Goal: Information Seeking & Learning: Learn about a topic

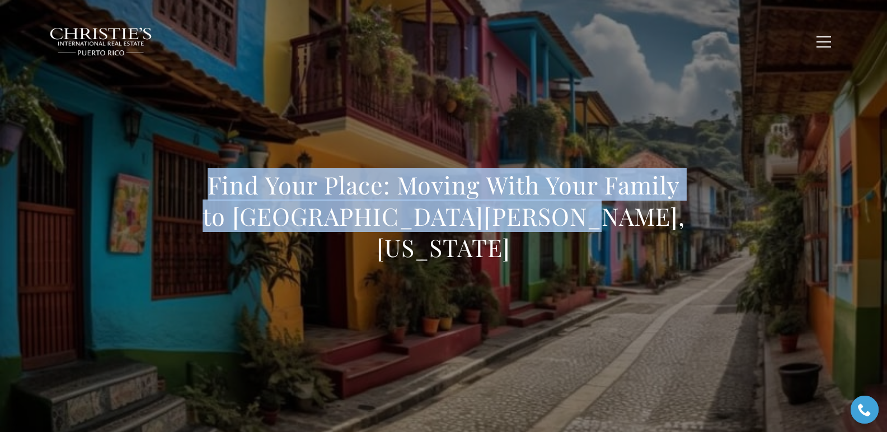
drag, startPoint x: 203, startPoint y: 195, endPoint x: 613, endPoint y: 221, distance: 411.5
click at [613, 221] on h1 "Find Your Place: Moving With Your Family to Old San Juan, Puerto Rico" at bounding box center [443, 217] width 493 height 94
copy h1 "Find Your Place: Moving With Your Family to Old San Juan, Puerto Rico"
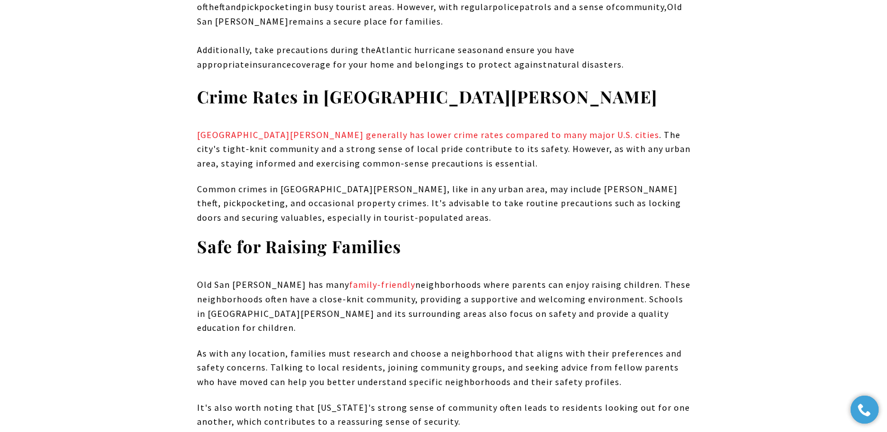
scroll to position [13622, 0]
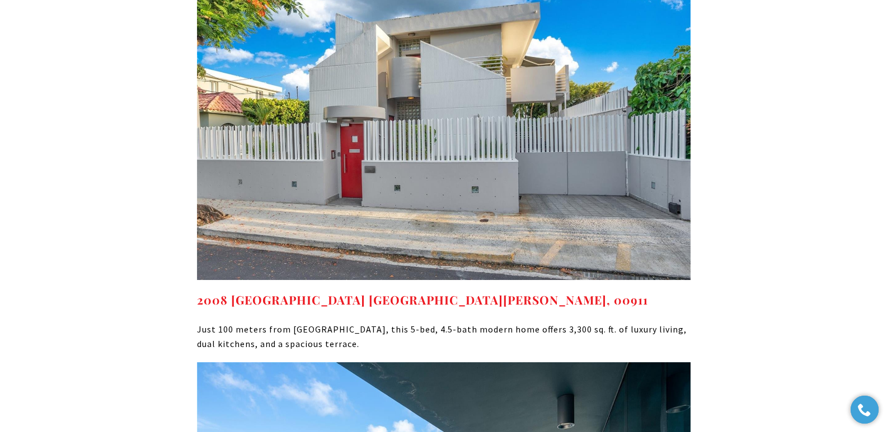
drag, startPoint x: 580, startPoint y: 131, endPoint x: 198, endPoint y: 130, distance: 382.1
copy link "7 MANUEL RODRIGUEZ SERRA UNIT 7, SAN JUAN, PR 00907"
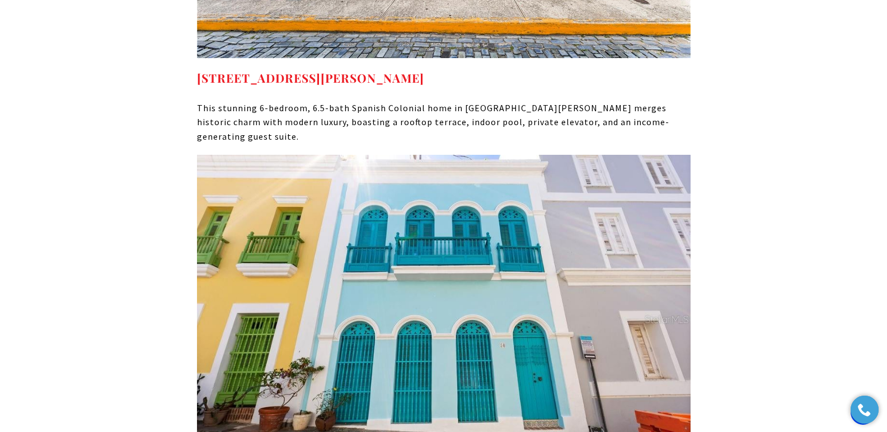
scroll to position [14713, 0]
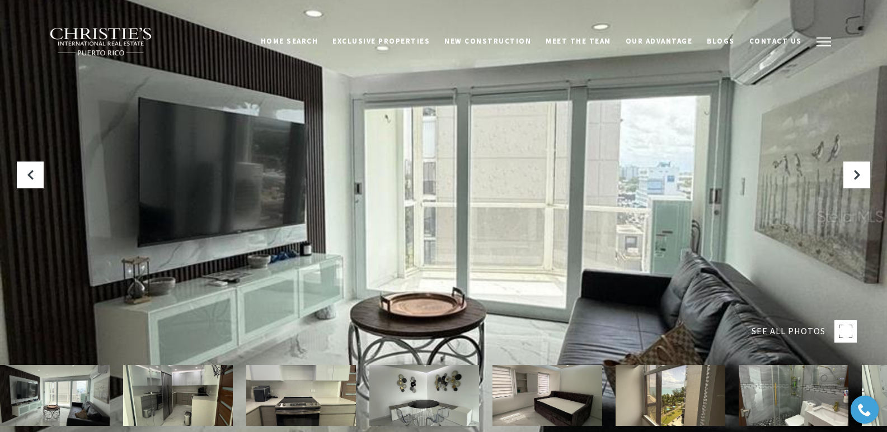
click at [822, 40] on button "button" at bounding box center [823, 42] width 29 height 32
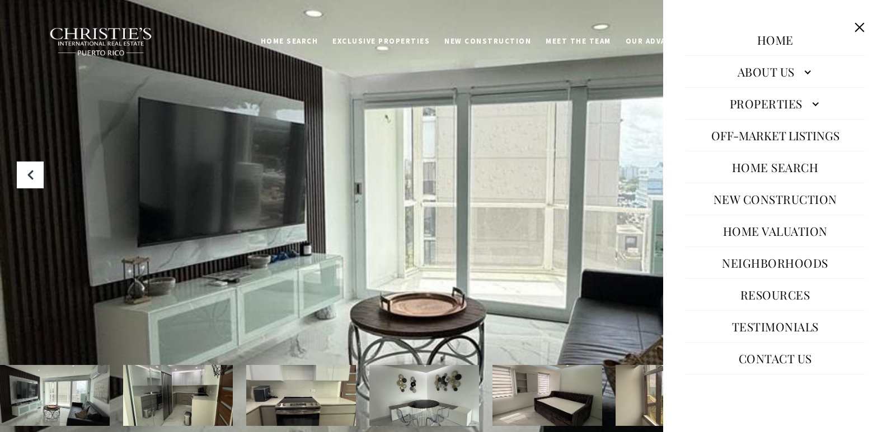
click at [759, 262] on link "Neighborhoods" at bounding box center [774, 263] width 117 height 27
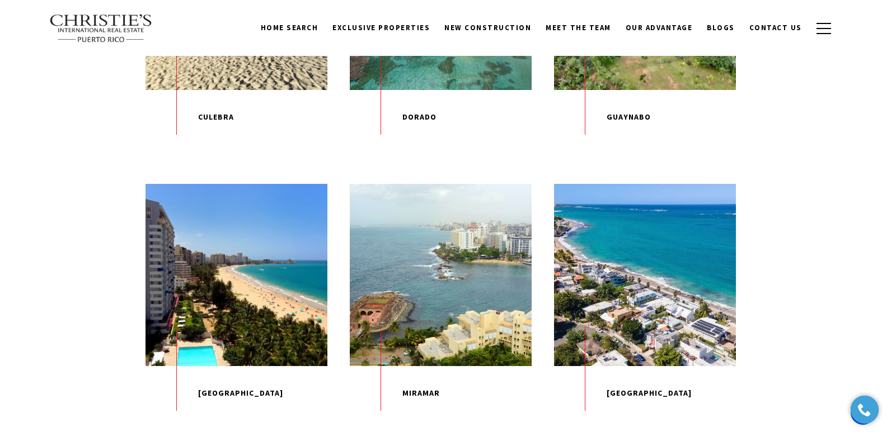
scroll to position [1135, 0]
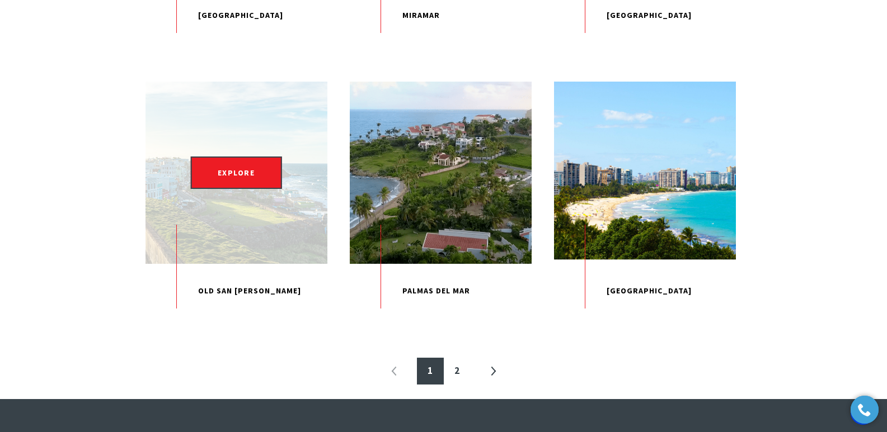
click at [228, 239] on div "EXPLORE" at bounding box center [236, 173] width 182 height 182
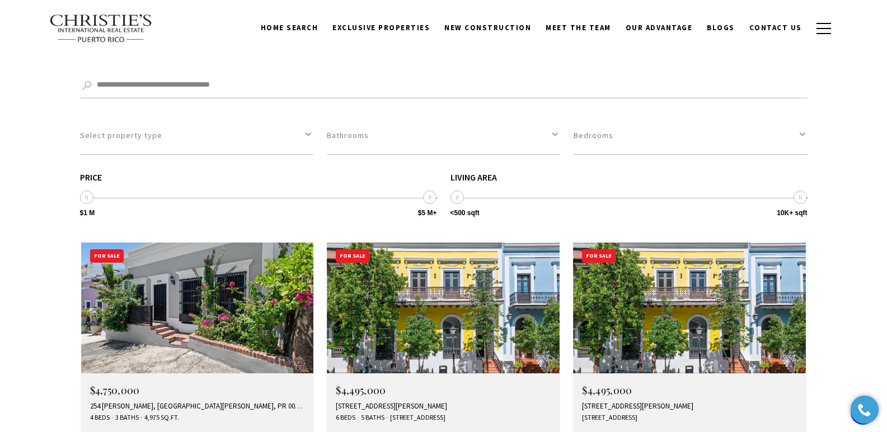
scroll to position [3234, 0]
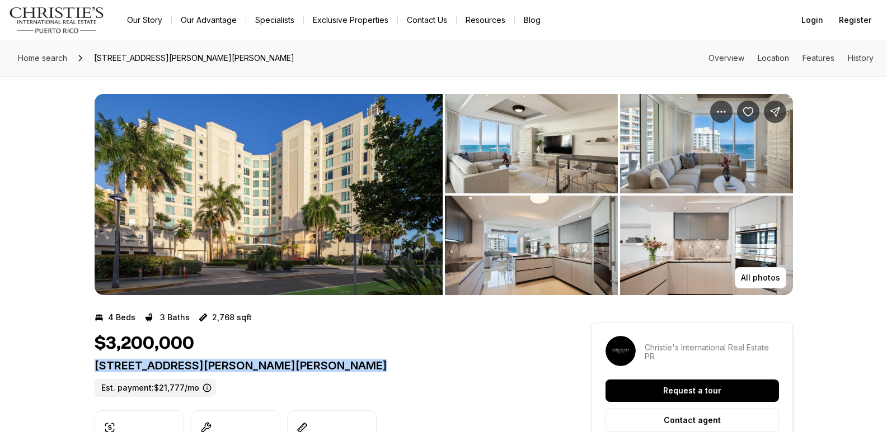
copy p "[STREET_ADDRESS][PERSON_NAME][PERSON_NAME]"
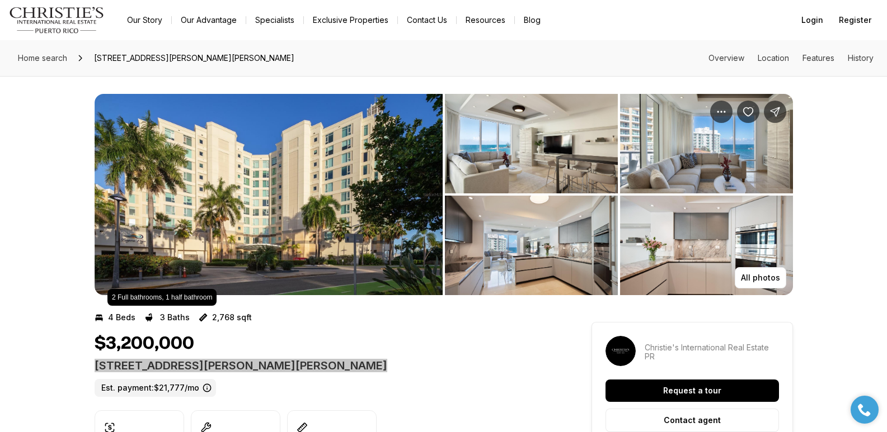
scroll to position [378, 0]
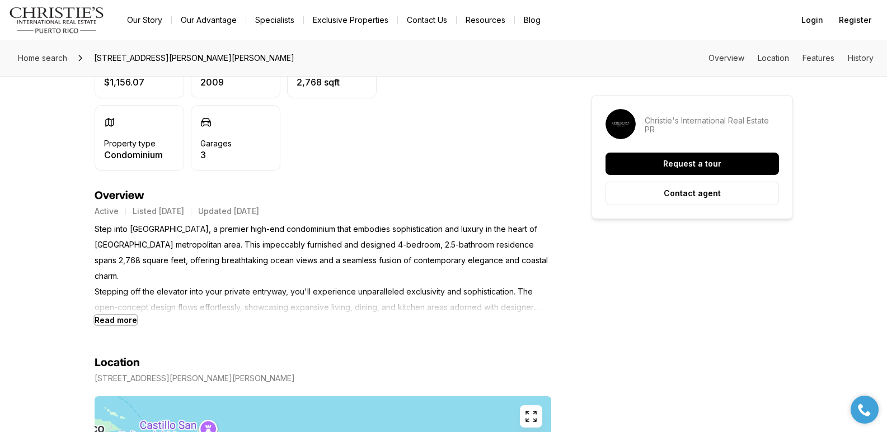
click at [119, 319] on b "Read more" at bounding box center [116, 321] width 43 height 10
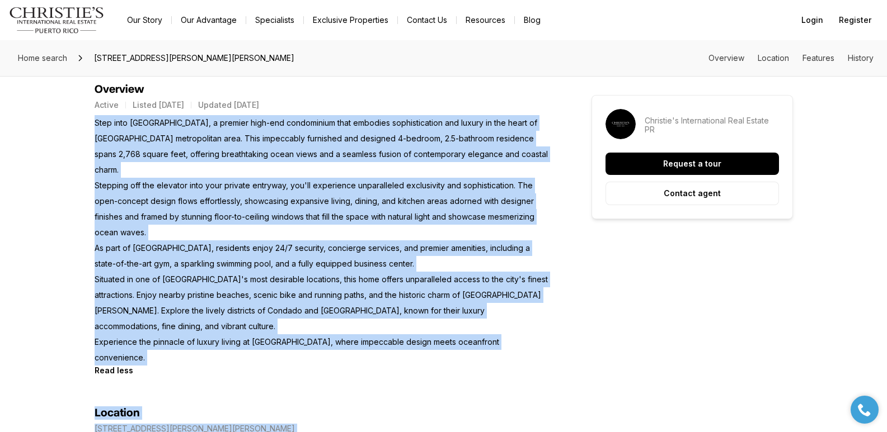
scroll to position [496, 0]
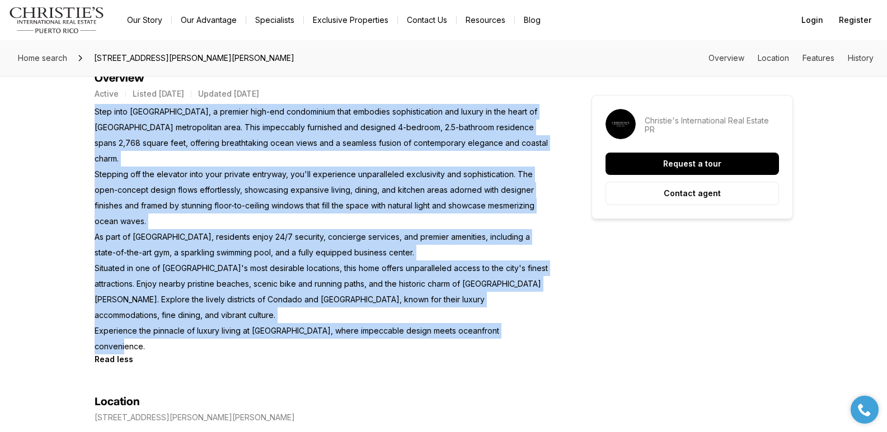
drag, startPoint x: 96, startPoint y: 229, endPoint x: 543, endPoint y: 302, distance: 452.9
click at [543, 302] on p "Step into Laguna Plaza, a premier high-end condominium that embodies sophistica…" at bounding box center [323, 229] width 456 height 251
copy p "Step into Laguna Plaza, a premier high-end condominium that embodies sophistica…"
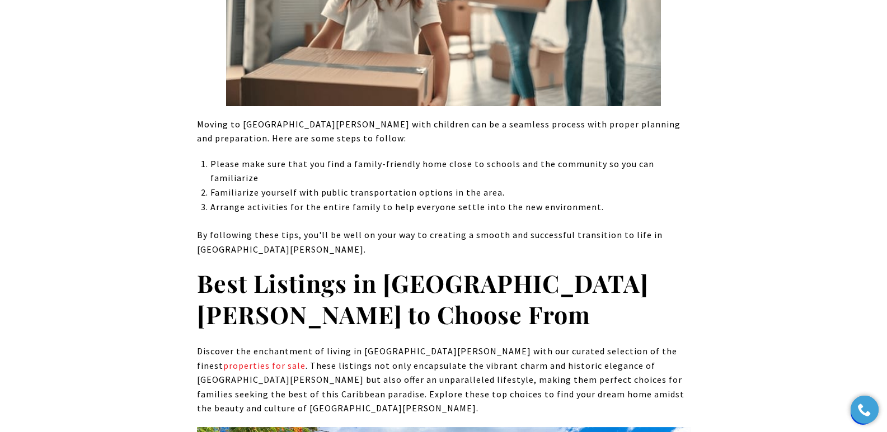
scroll to position [13524, 0]
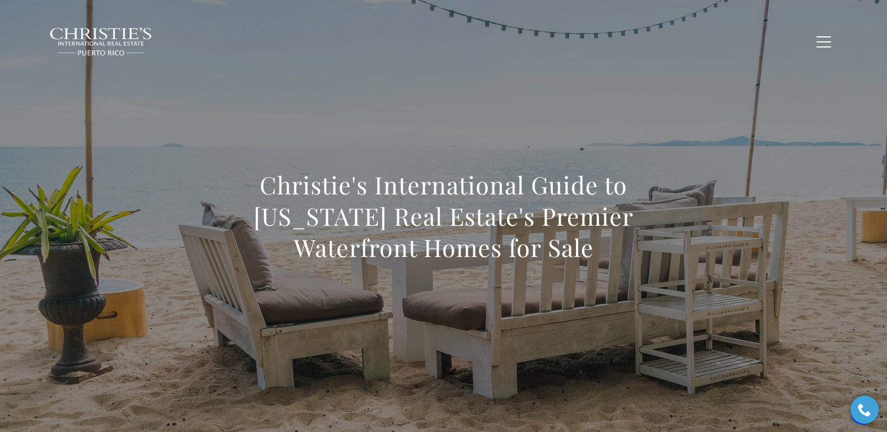
drag, startPoint x: 290, startPoint y: 199, endPoint x: 550, endPoint y: 239, distance: 262.7
click at [550, 239] on h1 "Christie's International Guide to Puerto Rico Real Estate's Premier Waterfront …" at bounding box center [443, 217] width 493 height 94
copy h1 "Christie's International Guide to Puerto Rico Real Estate's Premier Waterfront …"
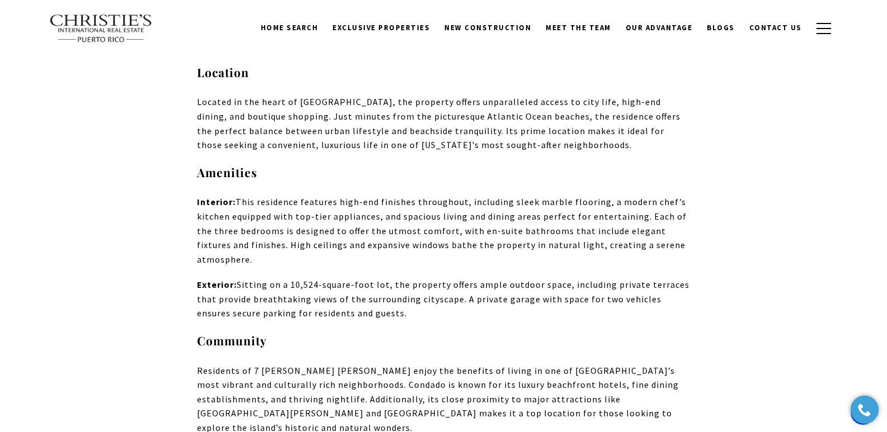
scroll to position [5297, 0]
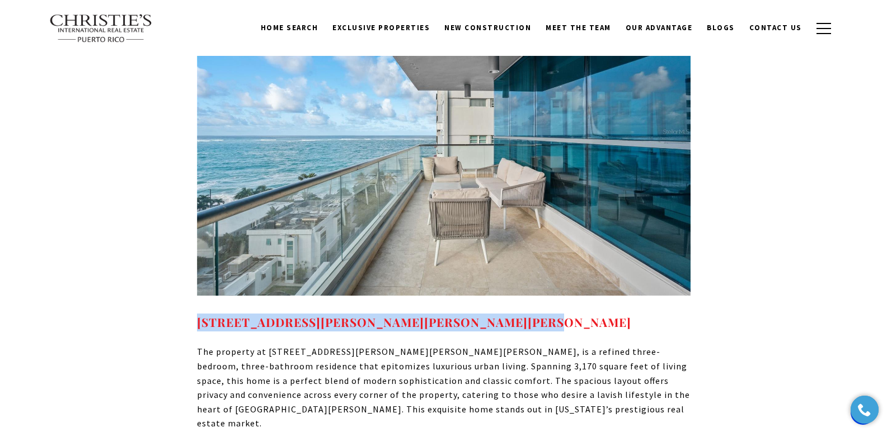
drag, startPoint x: 193, startPoint y: 195, endPoint x: 543, endPoint y: 191, distance: 349.7
copy link "7 MANUEL RODRIGUEZ SERRA #7, SAN JUAN, PR 00907"
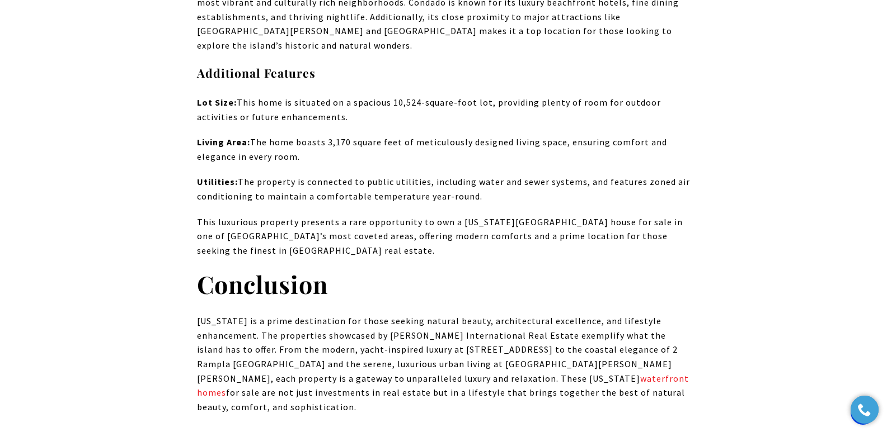
scroll to position [6047, 0]
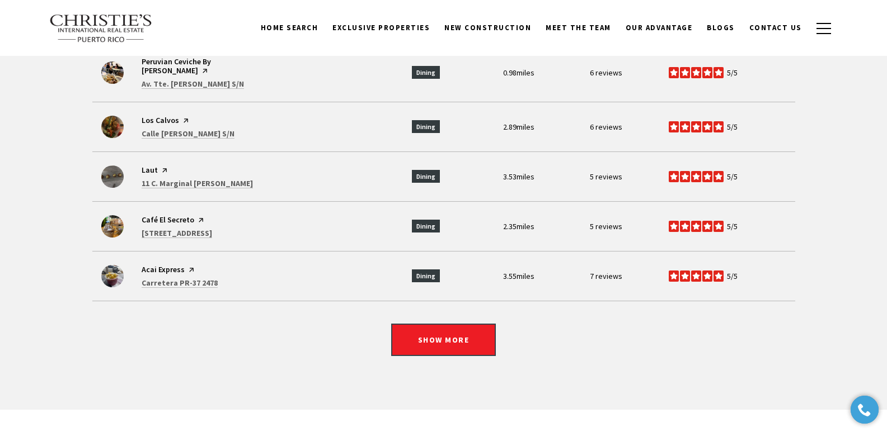
scroll to position [2629, 0]
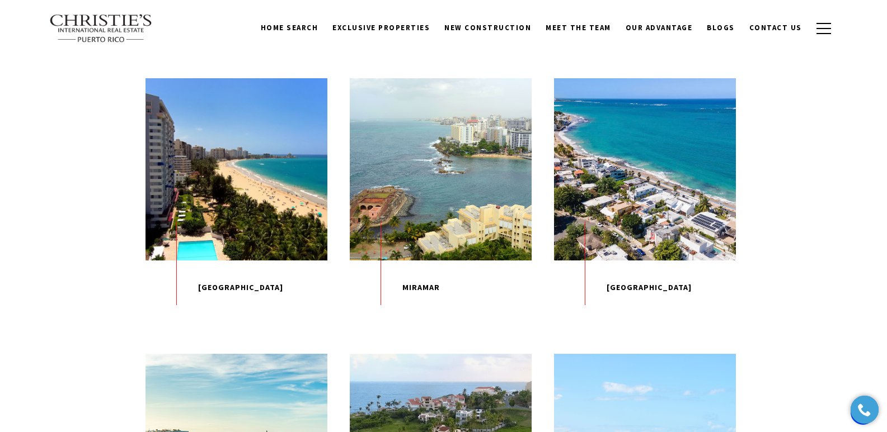
scroll to position [859, 0]
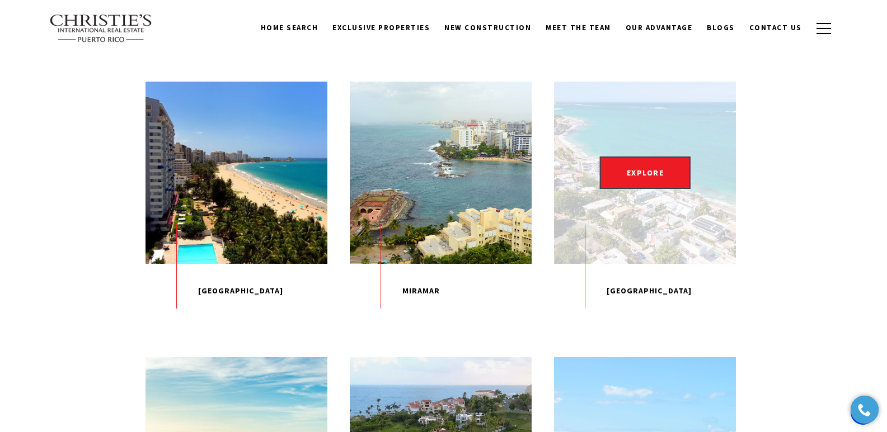
click at [617, 319] on p "Ocean Park" at bounding box center [645, 291] width 182 height 55
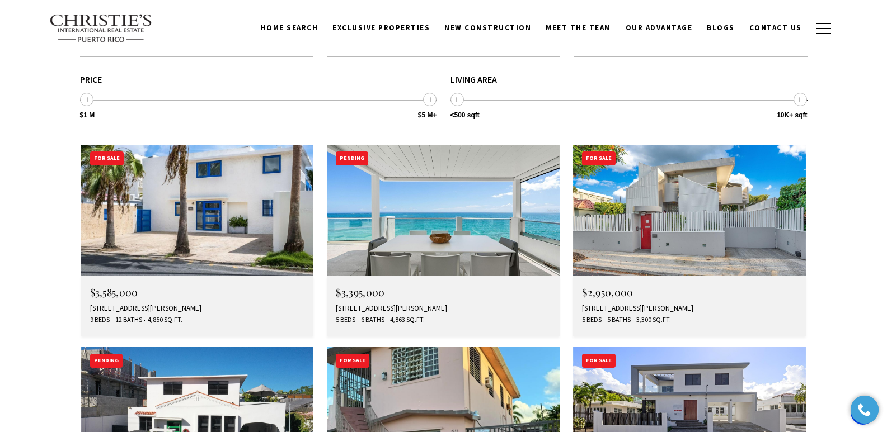
scroll to position [1943, 0]
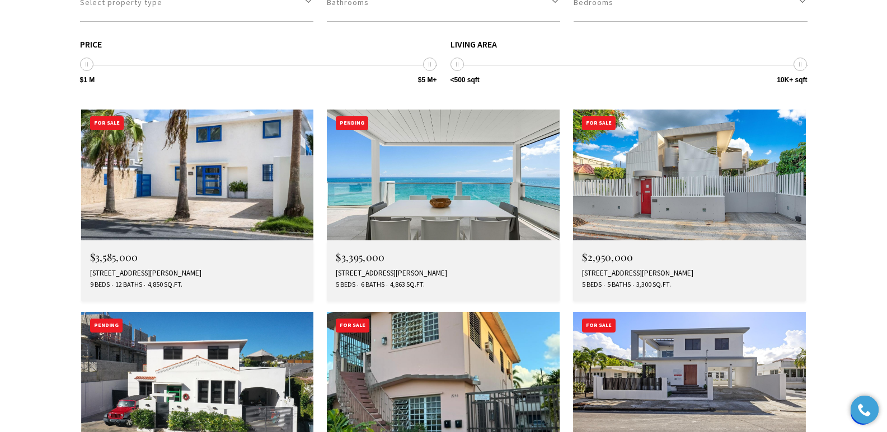
drag, startPoint x: 892, startPoint y: 29, endPoint x: 895, endPoint y: 211, distance: 183.0
click at [886, 211] on html "Skip to main content Enable accessibility for low vision Open the accessibility…" at bounding box center [443, 288] width 887 height 4463
click at [407, 269] on div "2 RAMPLA DEL ALMIRANTE, SAN JUAN, PR 00907" at bounding box center [443, 273] width 215 height 9
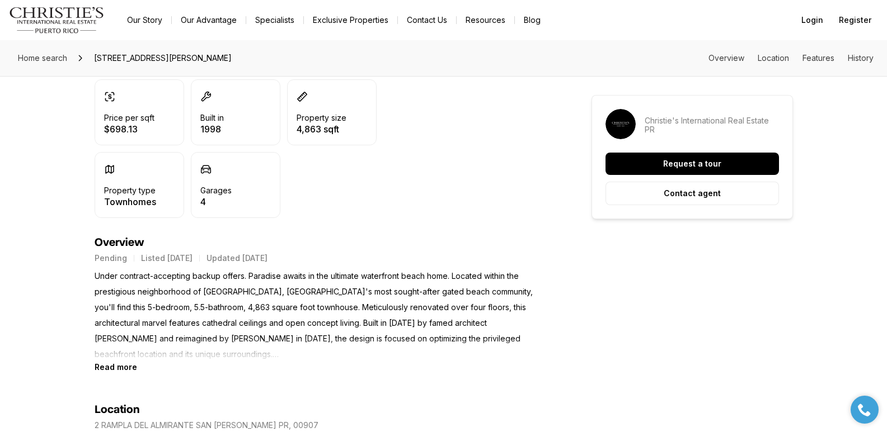
scroll to position [335, 0]
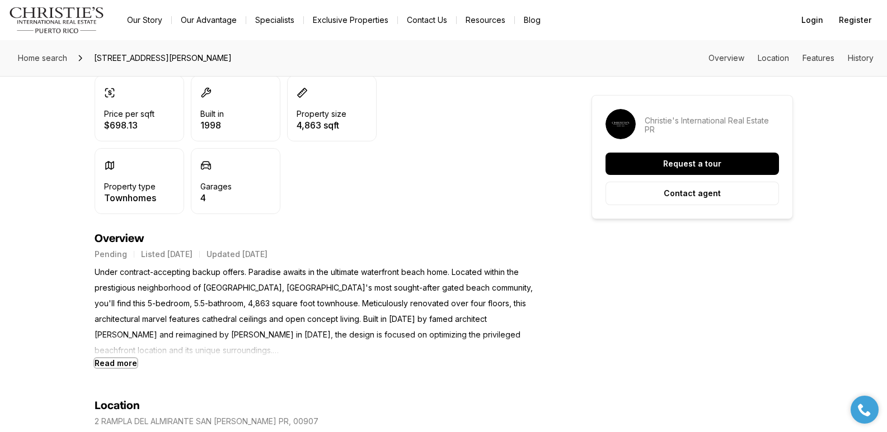
click at [125, 364] on b "Read more" at bounding box center [116, 364] width 43 height 10
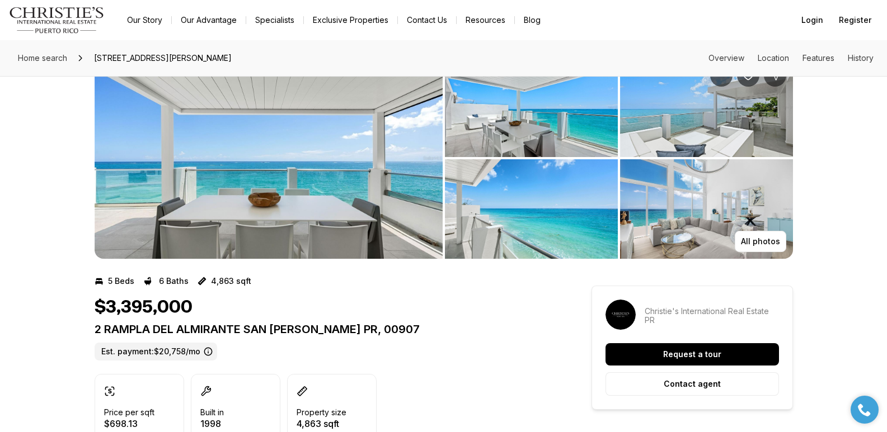
scroll to position [84, 0]
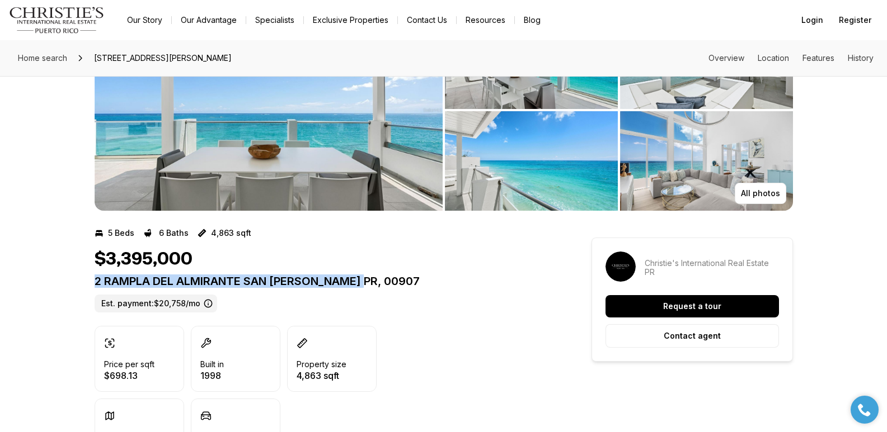
drag, startPoint x: 96, startPoint y: 282, endPoint x: 375, endPoint y: 280, distance: 279.2
click at [375, 280] on p "2 RAMPLA DEL ALMIRANTE SAN [PERSON_NAME] PR, 00907" at bounding box center [323, 281] width 456 height 13
copy p "2 RAMPLA DEL ALMIRANTE SAN [PERSON_NAME] PR, 00907"
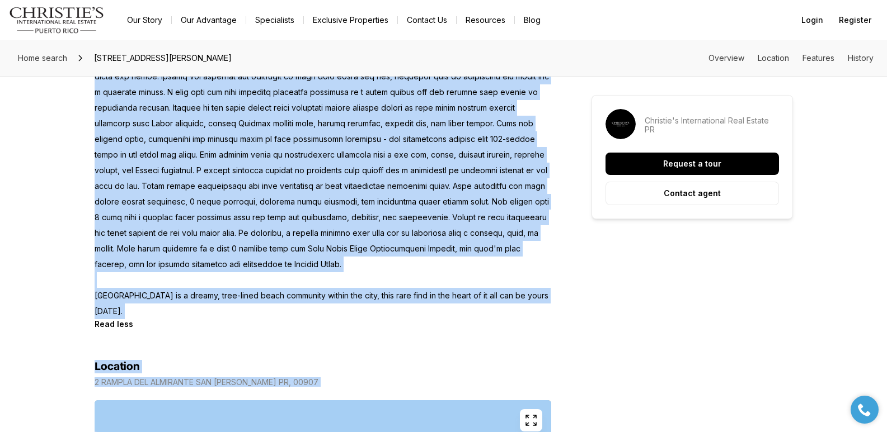
scroll to position [734, 0]
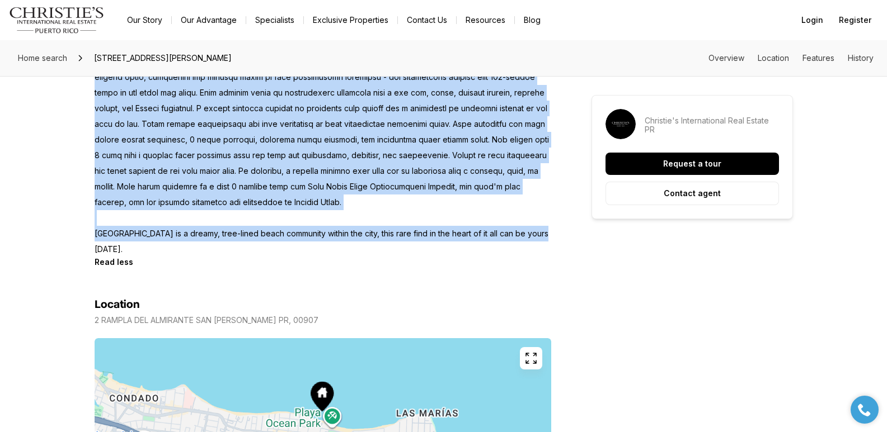
drag, startPoint x: 96, startPoint y: 144, endPoint x: 563, endPoint y: 218, distance: 473.5
copy p "Under contract-accepting backup offers. Paradise awaits in the ultimate waterfr…"
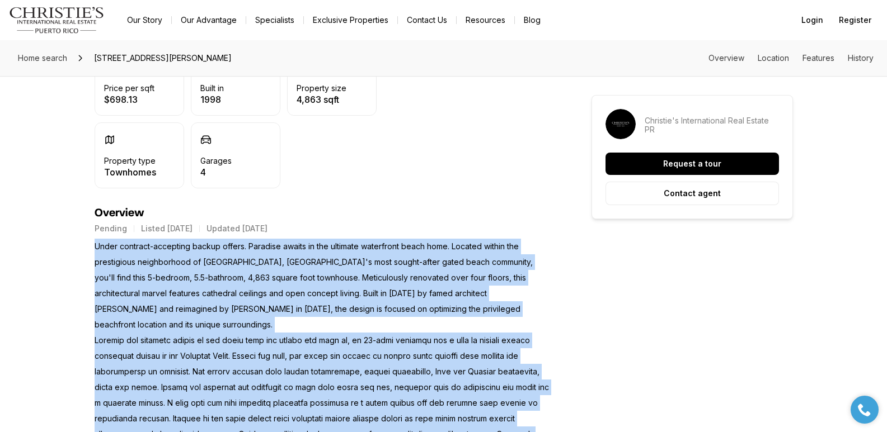
scroll to position [356, 0]
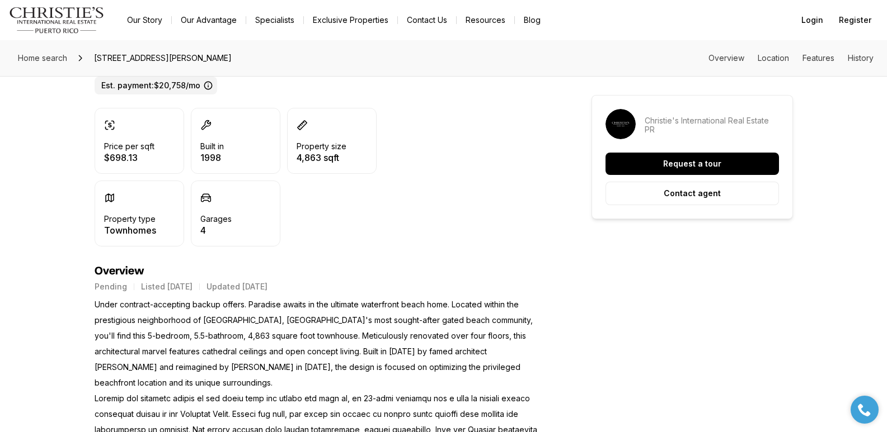
scroll to position [0, 0]
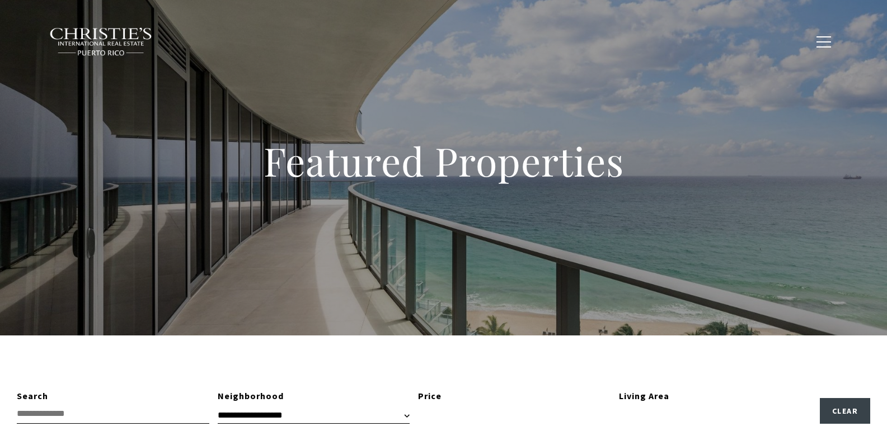
type input "**********"
type input "*********"
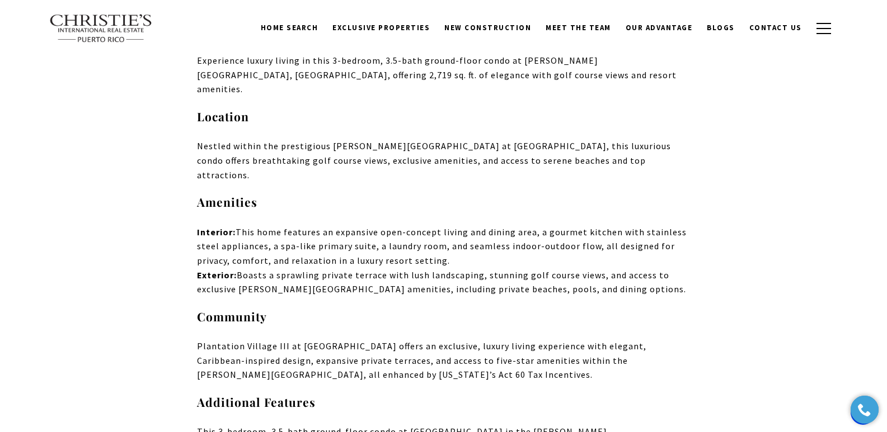
scroll to position [4644, 0]
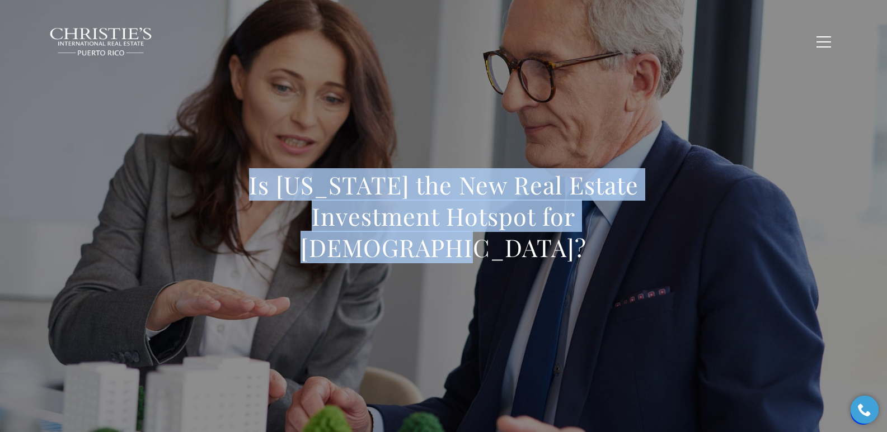
drag, startPoint x: 238, startPoint y: 210, endPoint x: 675, endPoint y: 225, distance: 436.6
click at [675, 225] on h1 "Is [US_STATE] the New Real Estate Investment Hotspot for [DEMOGRAPHIC_DATA]?" at bounding box center [443, 217] width 493 height 94
copy h1 "Is [US_STATE] the New Real Estate Investment Hotspot for [DEMOGRAPHIC_DATA]?"
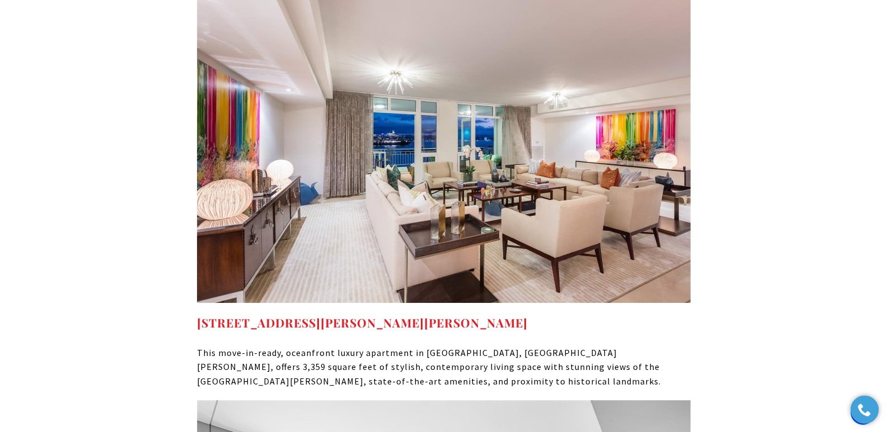
scroll to position [6054, 0]
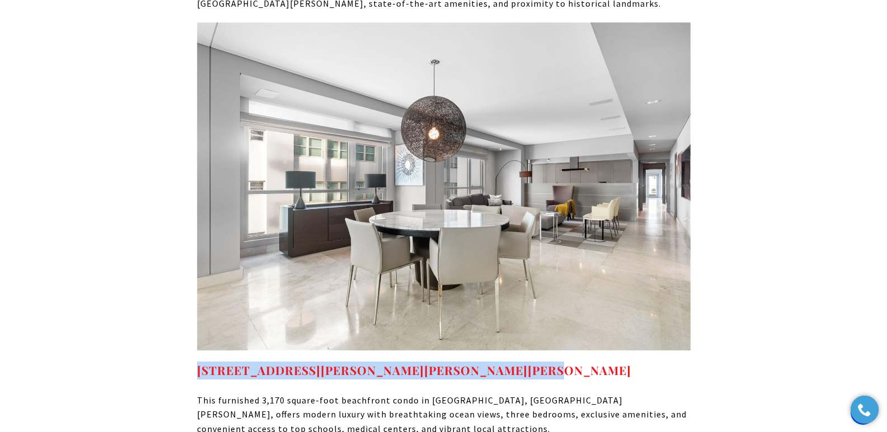
drag, startPoint x: 182, startPoint y: 219, endPoint x: 559, endPoint y: 215, distance: 377.1
copy strong "7 MANUEL RODRIGUEZ SERRA #7, SAN JUAN, PR 00907"
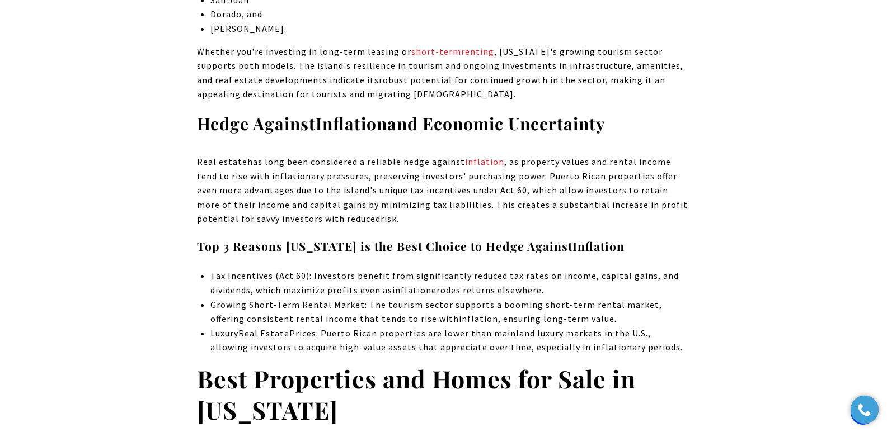
scroll to position [4273, 0]
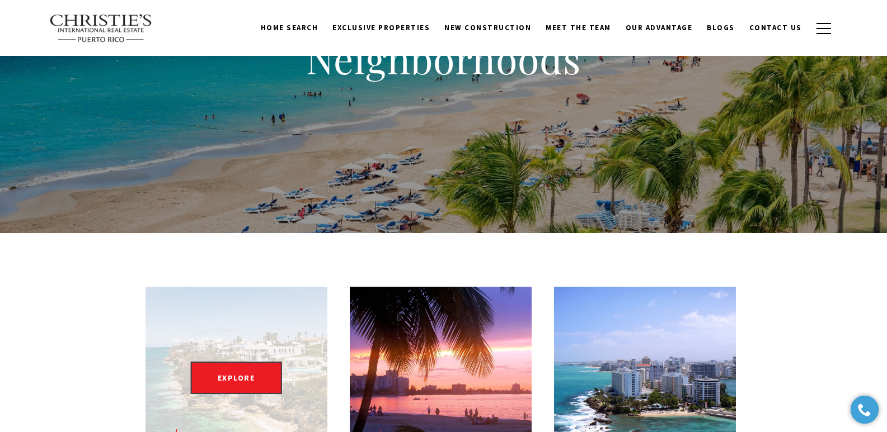
scroll to position [481, 0]
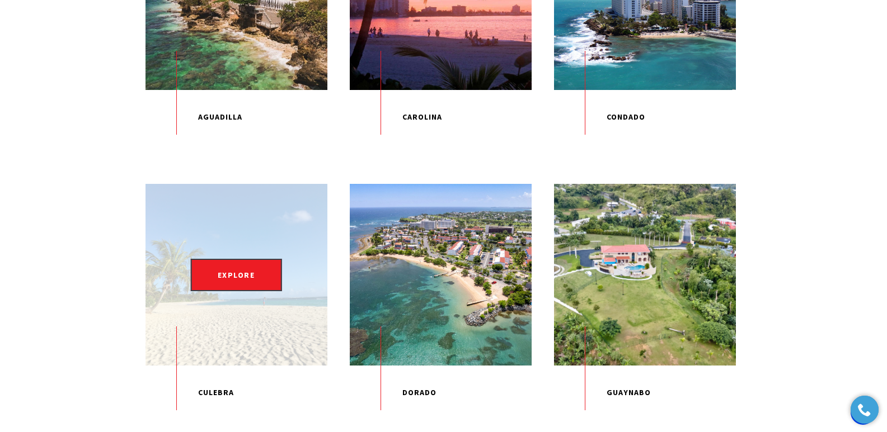
click at [240, 257] on div "EXPLORE" at bounding box center [236, 275] width 182 height 182
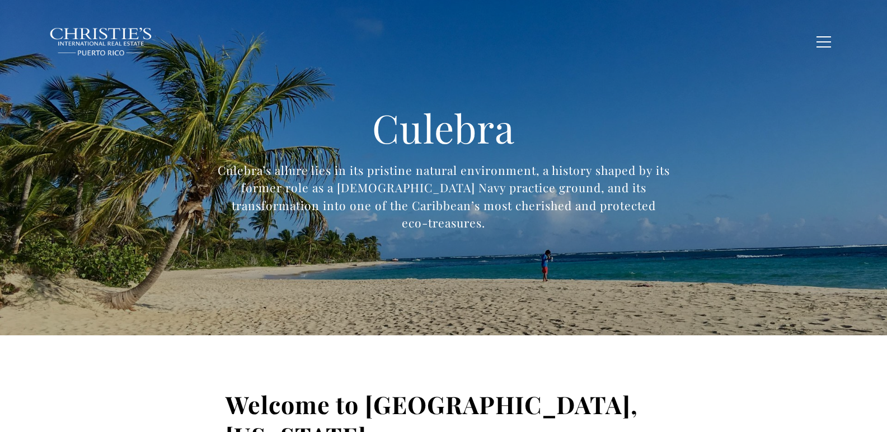
type input "**********"
type input "*********"
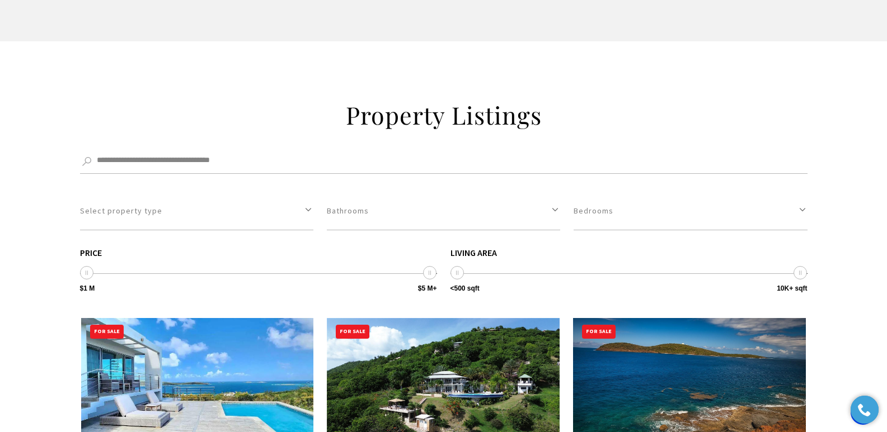
scroll to position [3710, 0]
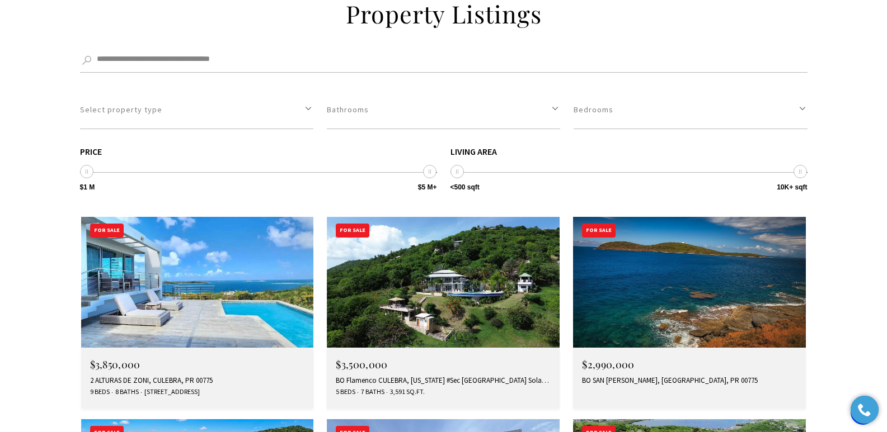
drag, startPoint x: 889, startPoint y: 32, endPoint x: 890, endPoint y: 278, distance: 246.1
click at [126, 376] on div "2 ALTURAS DE ZONI, CULEBRA, PR 00775" at bounding box center [197, 380] width 215 height 9
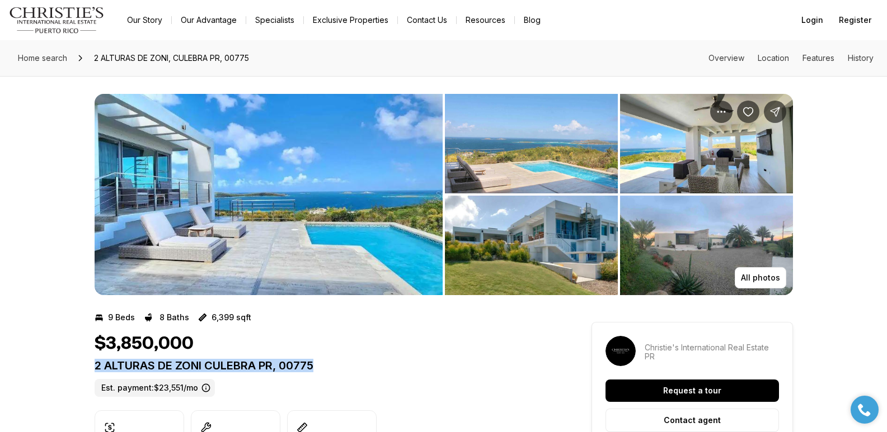
drag, startPoint x: 88, startPoint y: 366, endPoint x: 329, endPoint y: 370, distance: 240.6
copy p "2 ALTURAS DE ZONI CULEBRA PR, 00775"
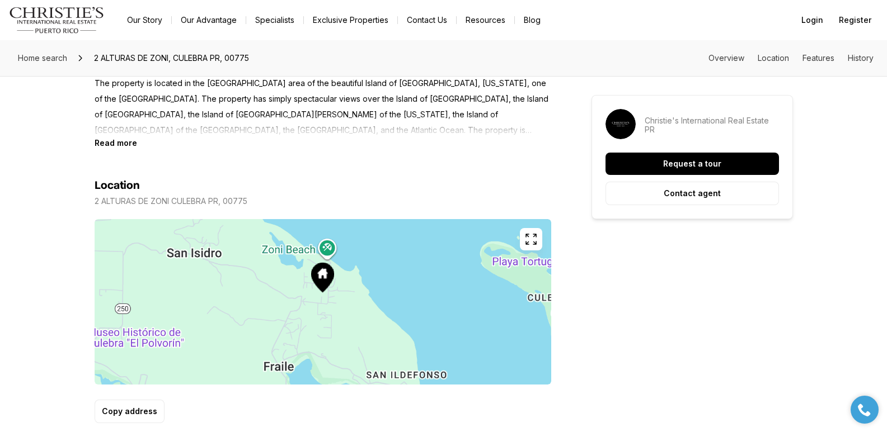
scroll to position [512, 0]
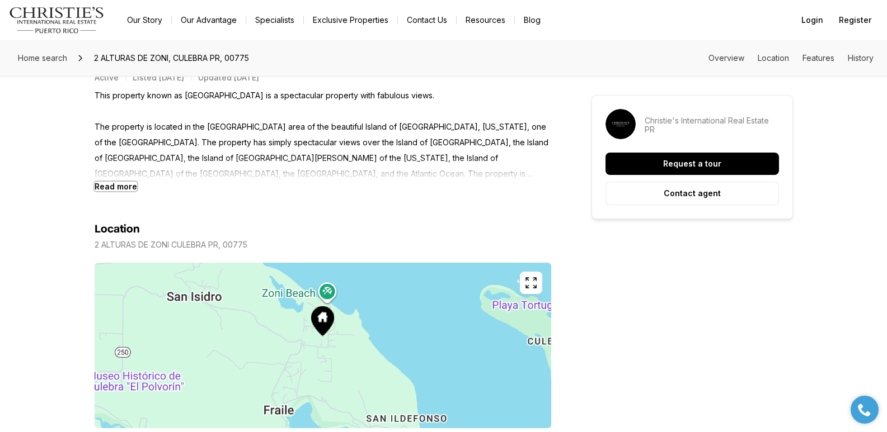
click at [133, 186] on b "Read more" at bounding box center [116, 187] width 43 height 10
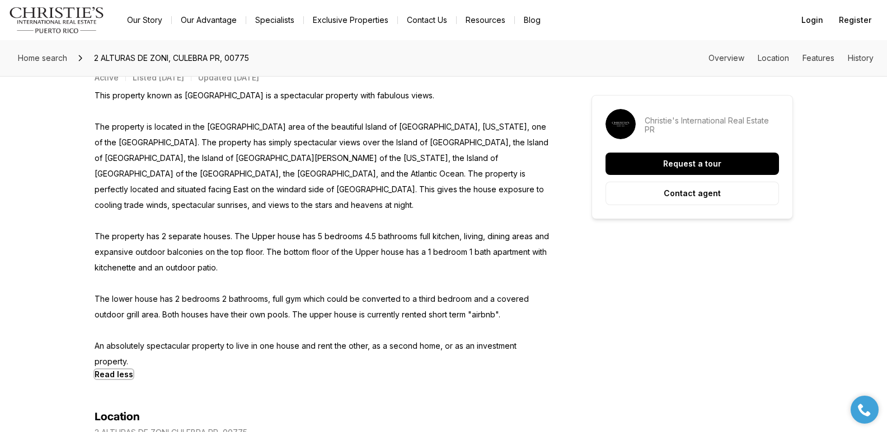
scroll to position [507, 0]
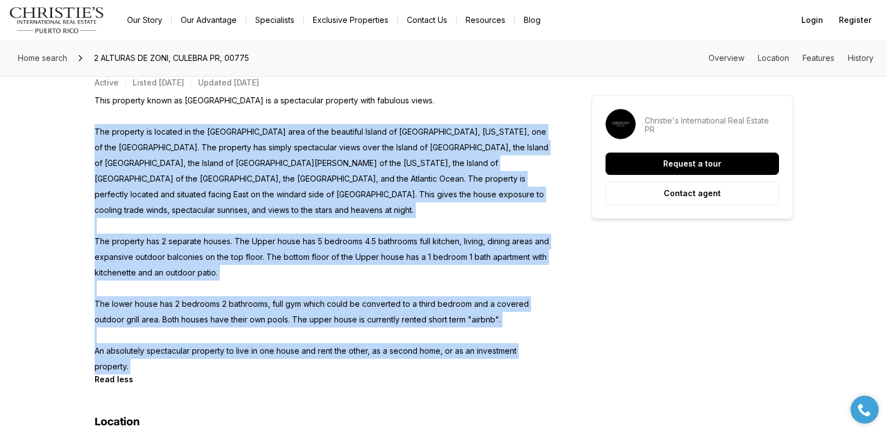
drag, startPoint x: 95, startPoint y: 134, endPoint x: 604, endPoint y: 345, distance: 550.8
copy div "The property is located in the [GEOGRAPHIC_DATA] area of the beautiful Island o…"
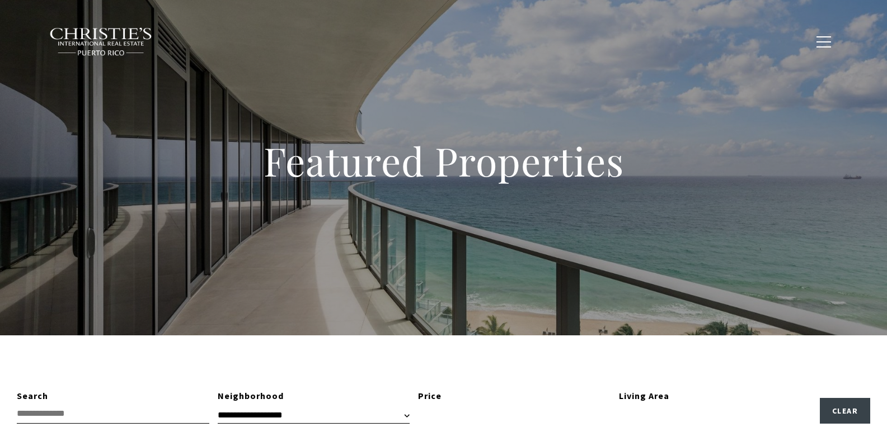
type input "**********"
type input "*********"
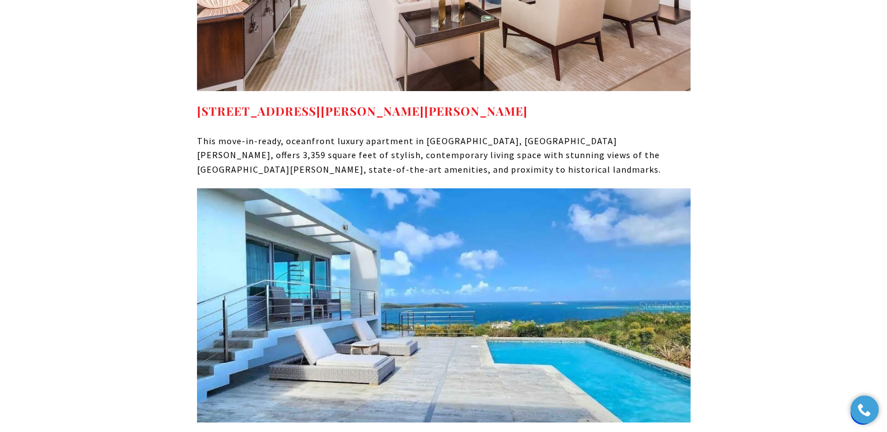
scroll to position [5877, 0]
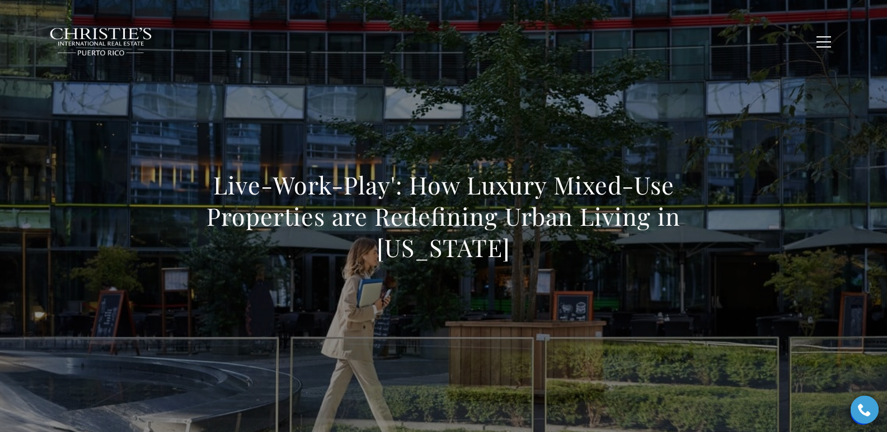
drag, startPoint x: 214, startPoint y: 184, endPoint x: 550, endPoint y: 263, distance: 345.5
click at [550, 263] on div "Live-Work-Play': How Luxury Mixed-Use Properties are Redefining Urban Living in…" at bounding box center [443, 224] width 493 height 109
copy h1 "Live-Work-Play': How Luxury Mixed-Use Properties are Redefining Urban Living in…"
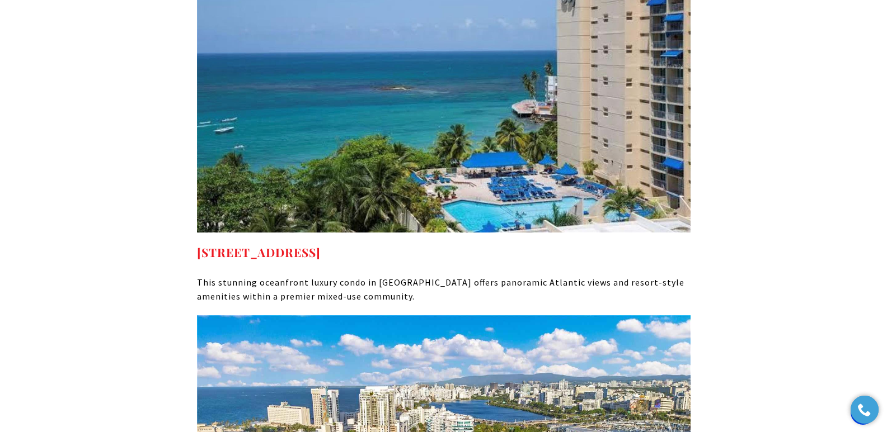
scroll to position [6272, 0]
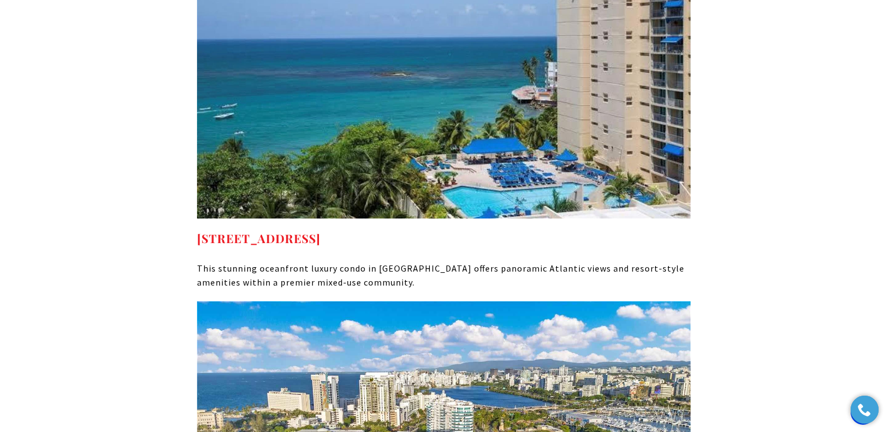
drag, startPoint x: 500, startPoint y: 138, endPoint x: 195, endPoint y: 134, distance: 304.9
copy strong "6165 ISLA VERDE AVE #1674 CAROLINA PR, 00979"
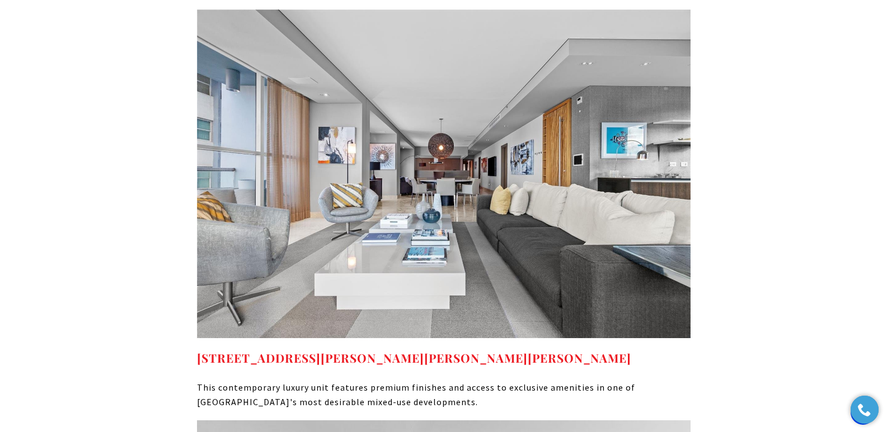
scroll to position [7030, 0]
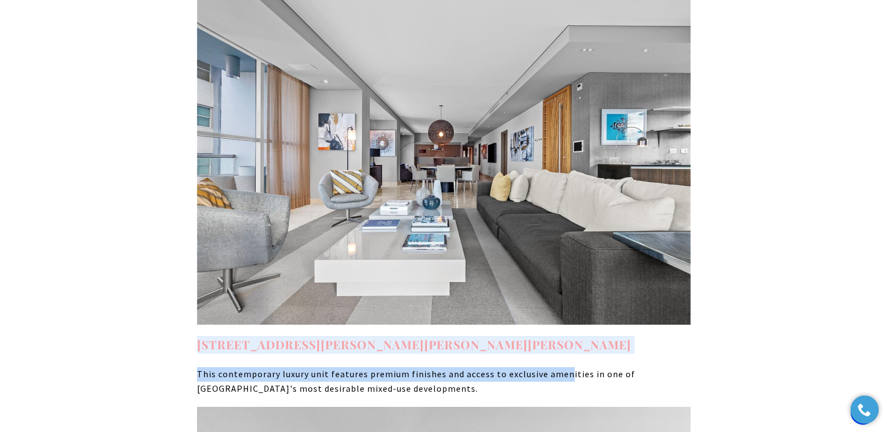
drag, startPoint x: 564, startPoint y: 251, endPoint x: 197, endPoint y: 247, distance: 367.0
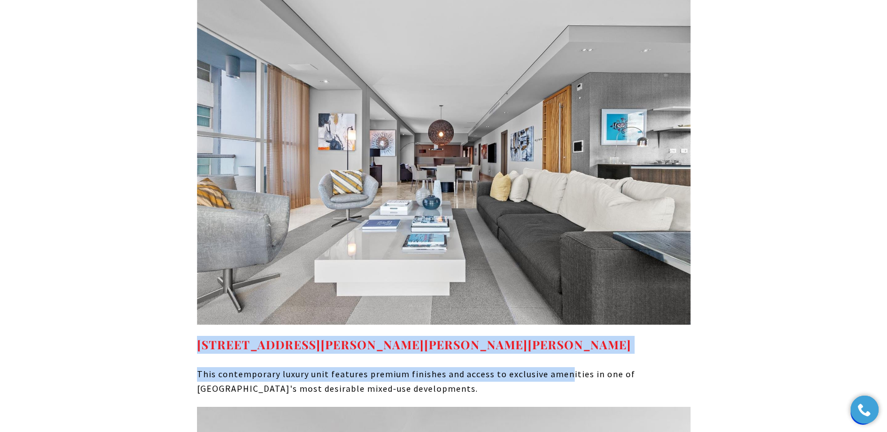
click at [573, 336] on h4 "7 MANUEL RODRIGUEZ SERRA #7, SAN JUAN, PR 00907" at bounding box center [443, 345] width 493 height 18
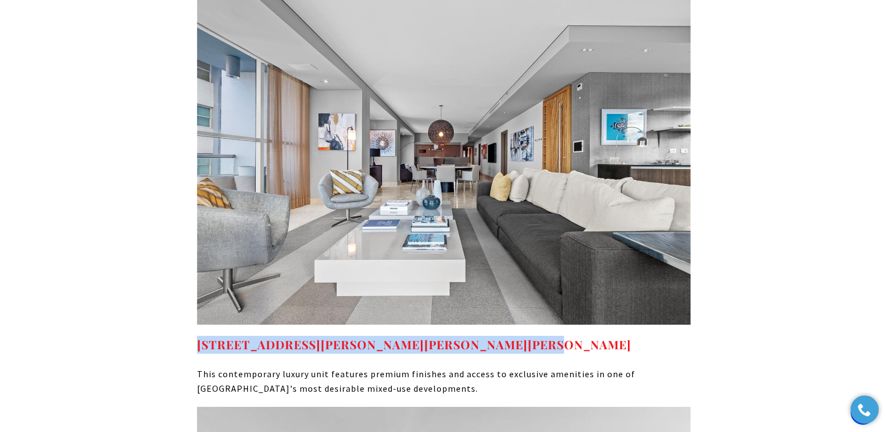
drag, startPoint x: 533, startPoint y: 242, endPoint x: 195, endPoint y: 243, distance: 337.3
copy strong "7 MANUEL RODRIGUEZ SERRA #7, SAN JUAN, PR 00907"
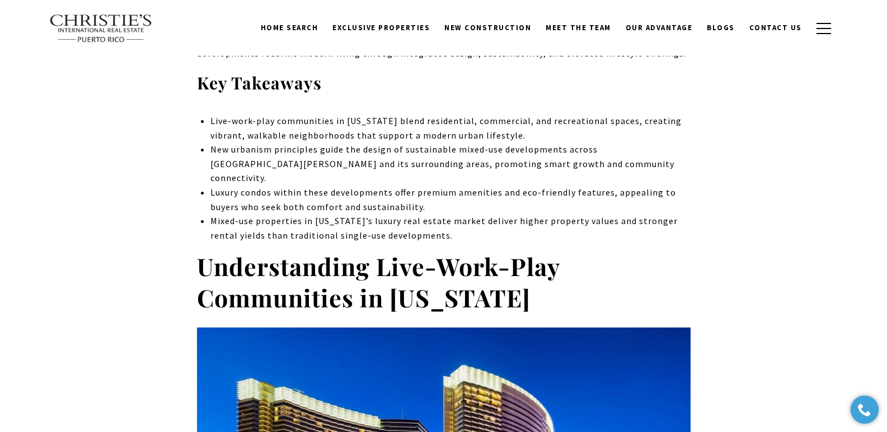
scroll to position [0, 0]
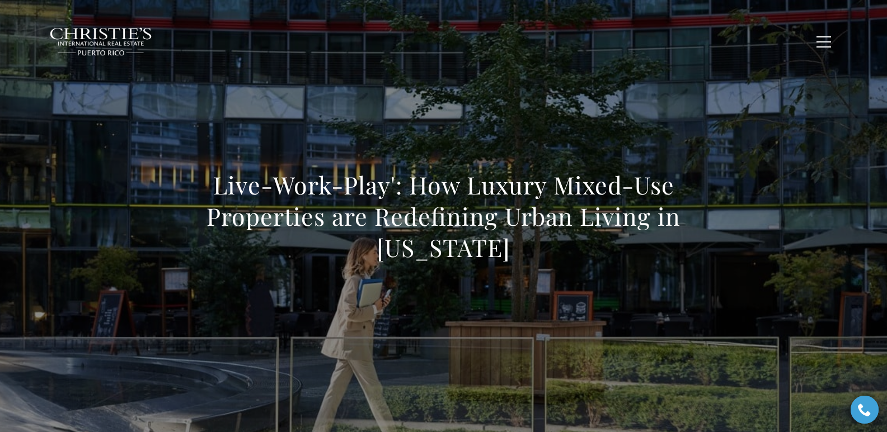
drag, startPoint x: 245, startPoint y: 181, endPoint x: 542, endPoint y: 244, distance: 303.2
click at [542, 244] on div "Live-Work-Play': How Luxury Mixed-Use Properties are Redefining Urban Living in…" at bounding box center [443, 224] width 783 height 336
copy h1 "Live-Work-Play': How Luxury Mixed-Use Properties are Redefining Urban Living in…"
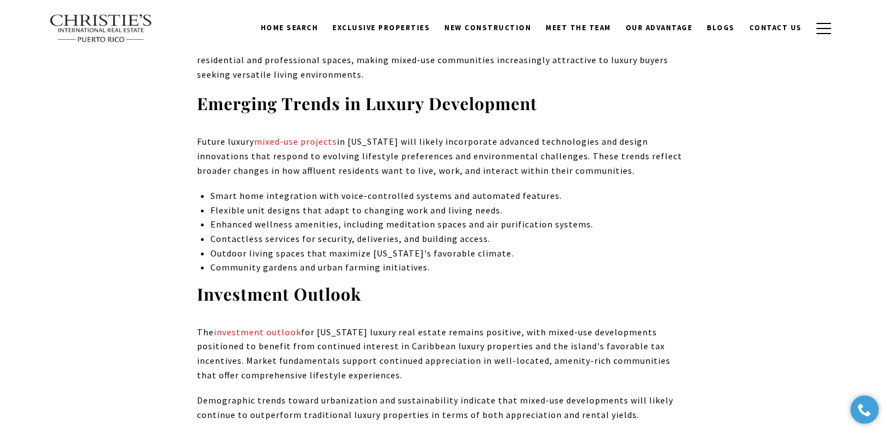
scroll to position [5974, 0]
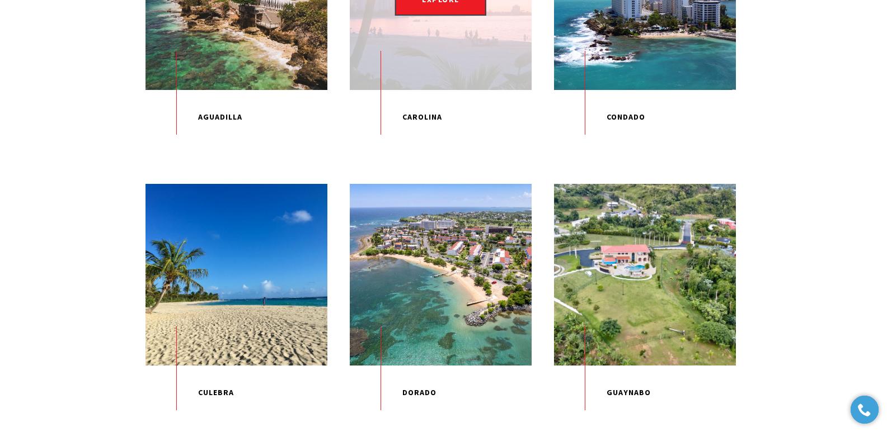
click at [430, 128] on p "Carolina" at bounding box center [441, 117] width 182 height 55
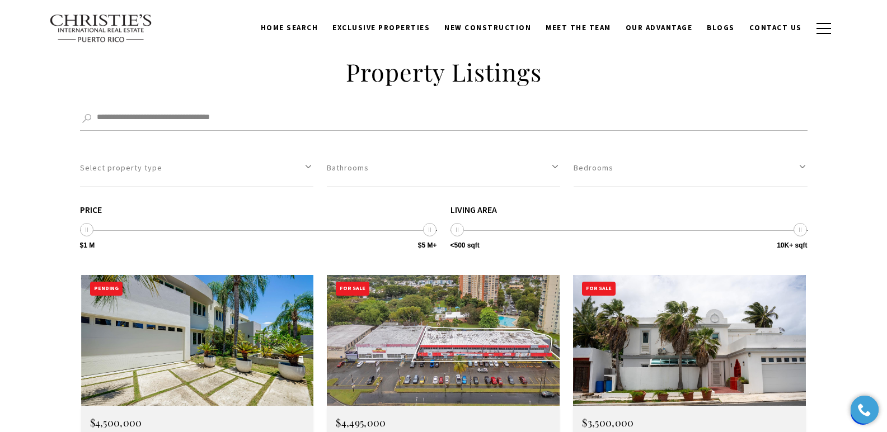
scroll to position [2974, 0]
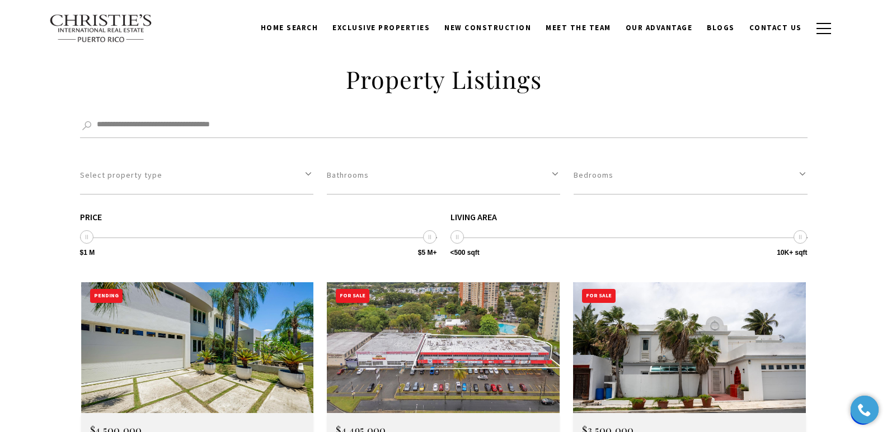
drag, startPoint x: 889, startPoint y: 27, endPoint x: 477, endPoint y: 80, distance: 415.6
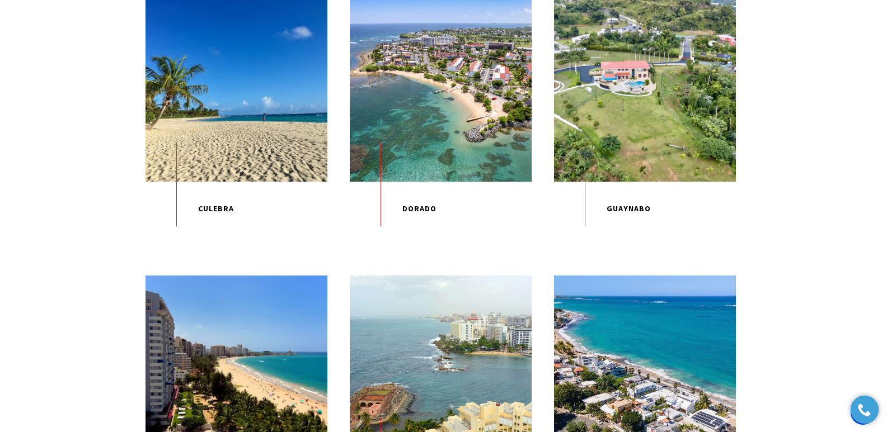
scroll to position [672, 0]
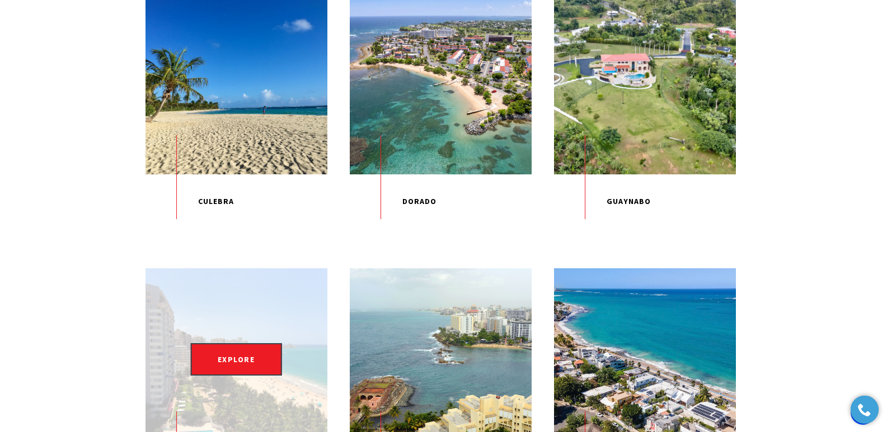
click at [265, 361] on div "EXPLORE" at bounding box center [236, 360] width 182 height 182
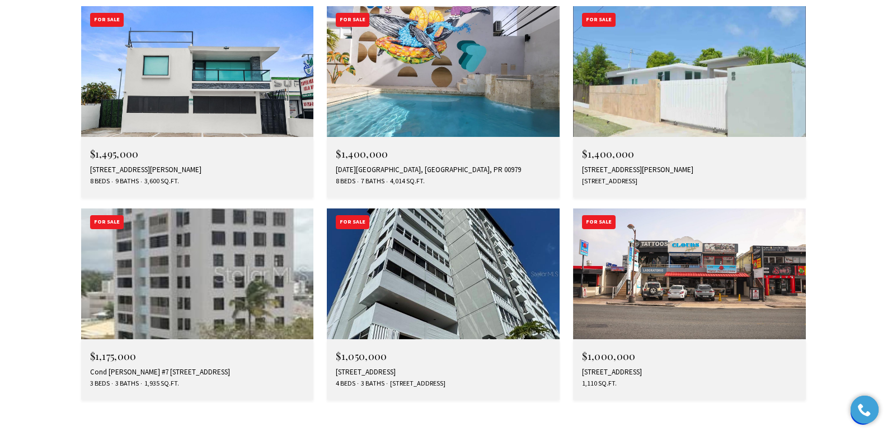
scroll to position [3301, 0]
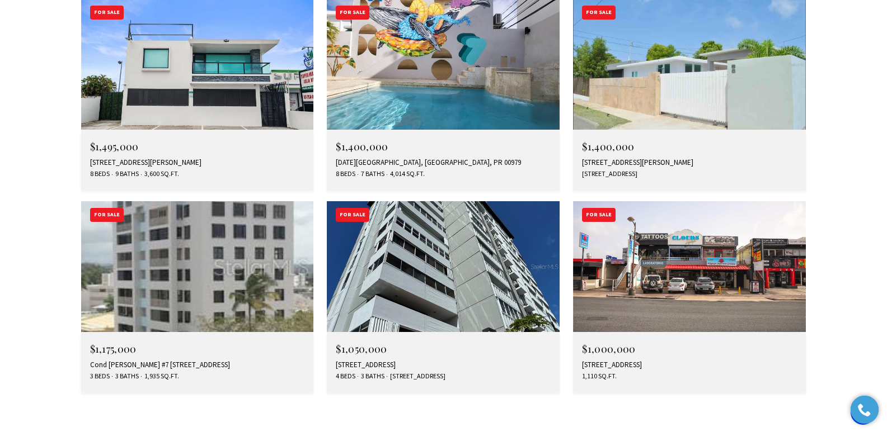
drag, startPoint x: 893, startPoint y: 18, endPoint x: 895, endPoint y: 272, distance: 254.5
click at [412, 361] on div "5757 AVE ISLA VERDE #PH-3, CAROLINA, PR 00979" at bounding box center [443, 365] width 215 height 9
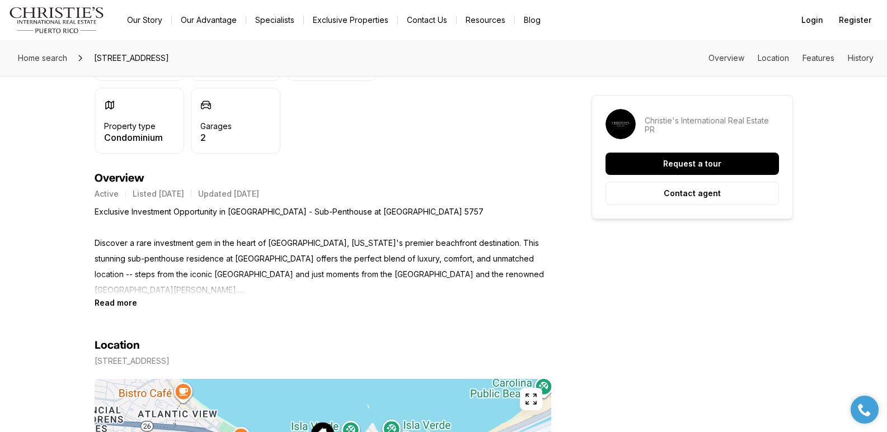
scroll to position [413, 0]
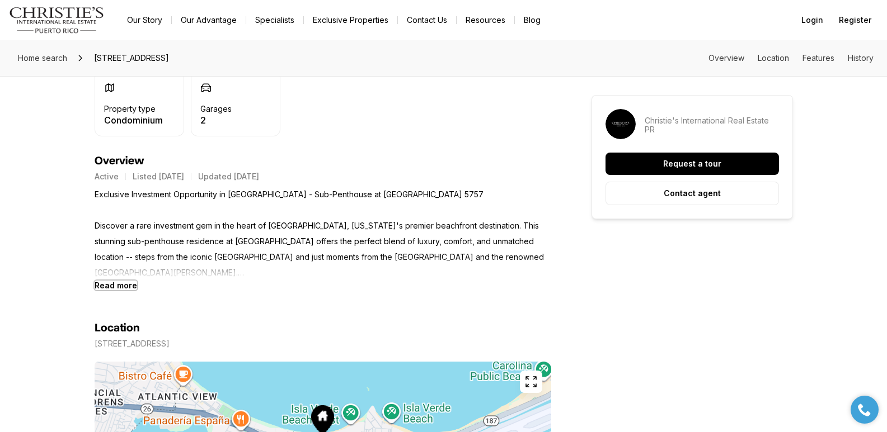
click at [122, 286] on b "Read more" at bounding box center [116, 286] width 43 height 10
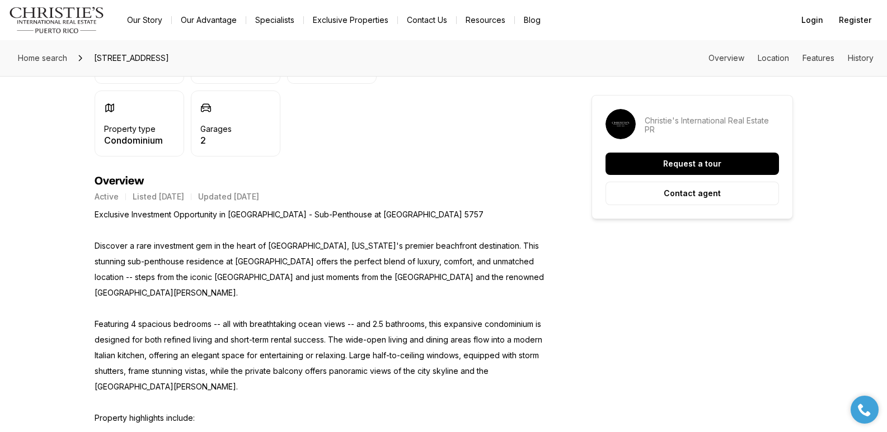
scroll to position [373, 0]
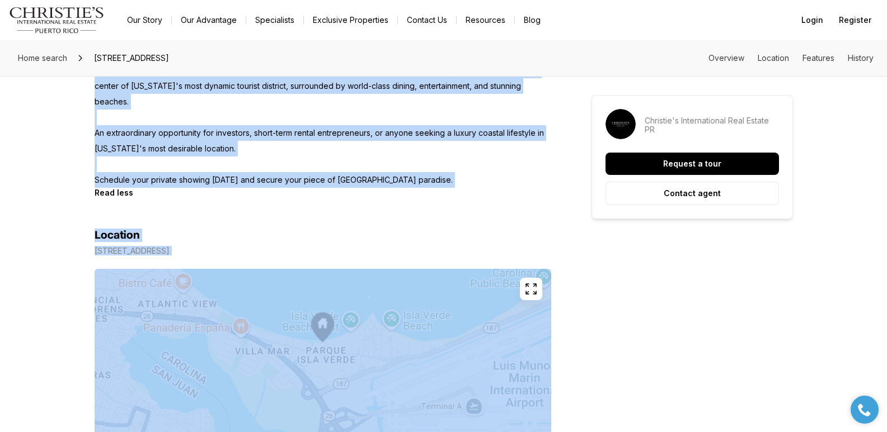
scroll to position [1023, 0]
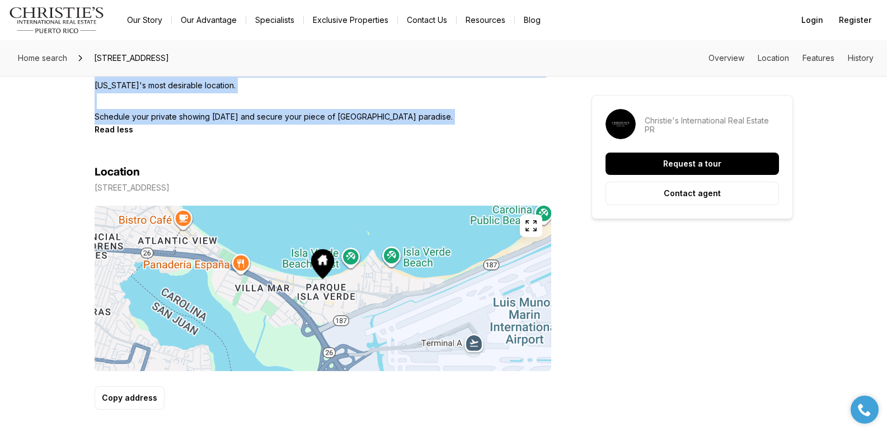
drag, startPoint x: 93, startPoint y: 266, endPoint x: 166, endPoint y: 115, distance: 168.1
copy div "Discover a rare investment gem in the heart of [GEOGRAPHIC_DATA], [US_STATE]'s …"
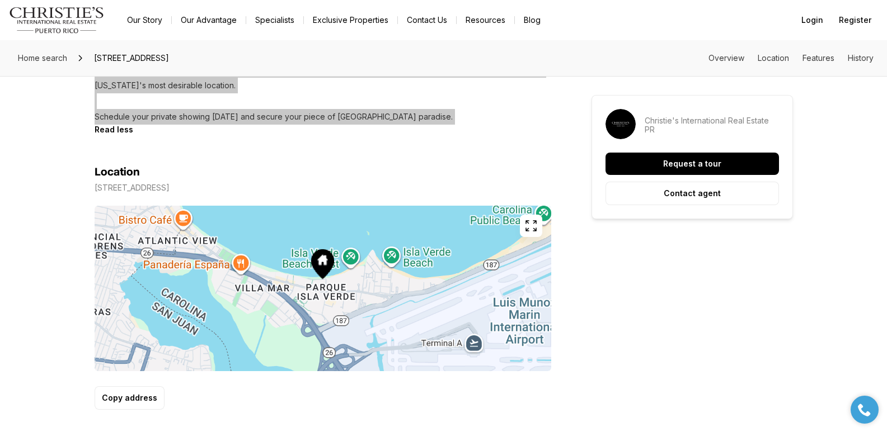
scroll to position [266, 0]
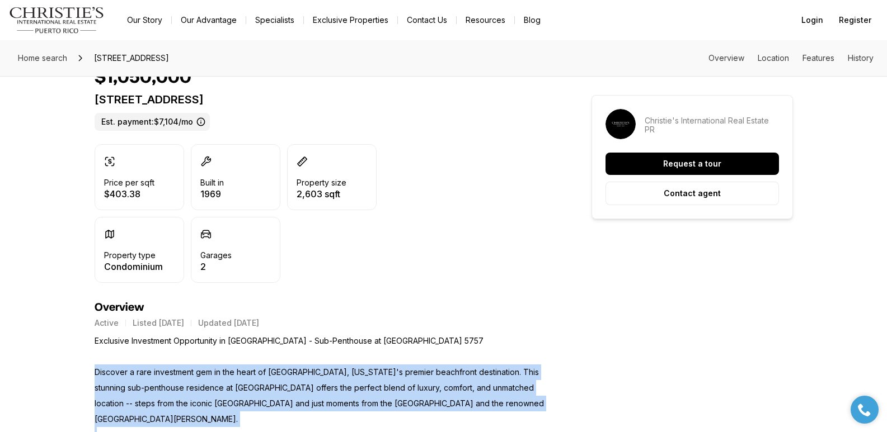
drag, startPoint x: 88, startPoint y: 100, endPoint x: 391, endPoint y: 100, distance: 303.2
copy p "[STREET_ADDRESS]"
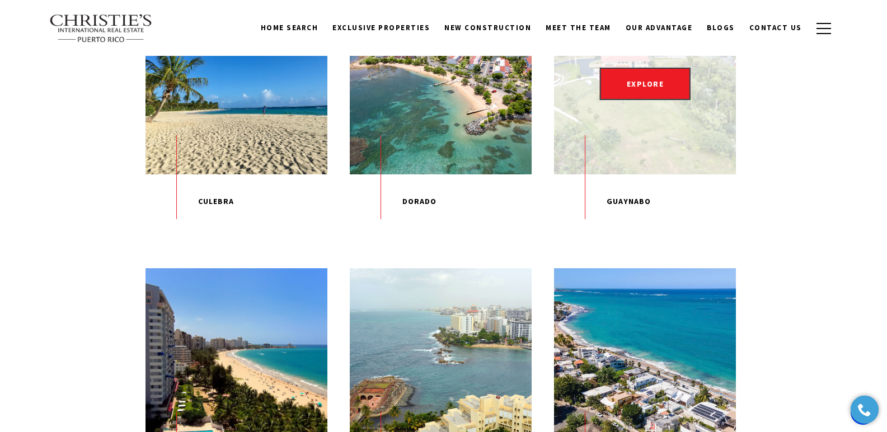
click at [634, 229] on p "Guaynabo" at bounding box center [645, 202] width 182 height 55
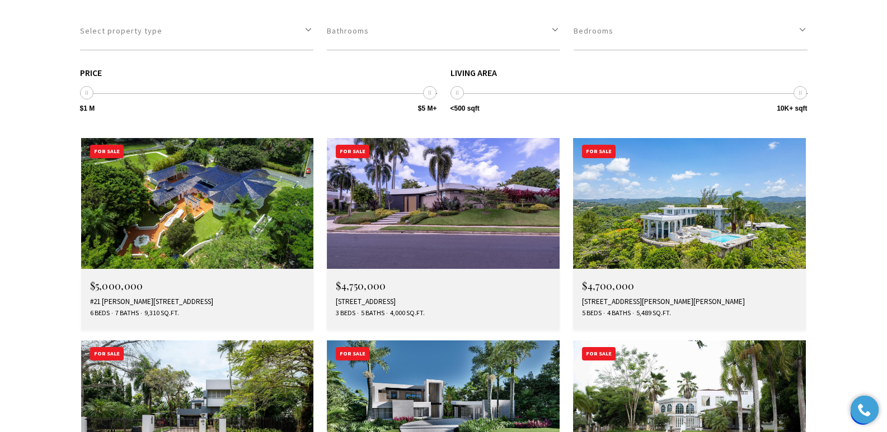
scroll to position [3183, 0]
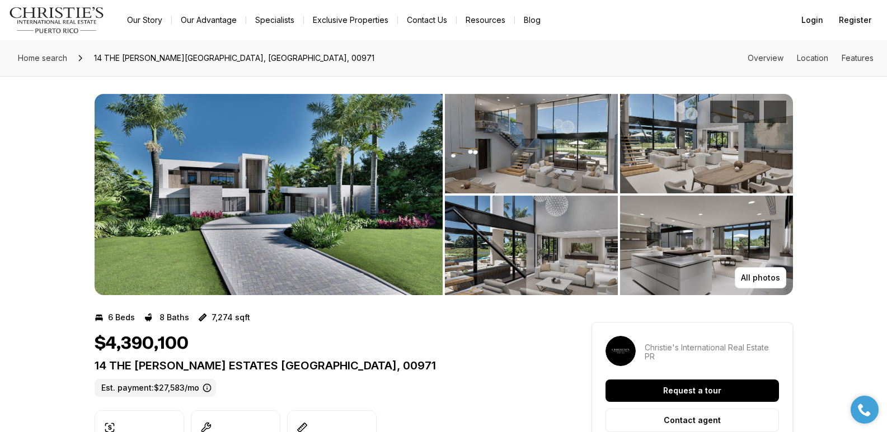
drag, startPoint x: 0, startPoint y: 0, endPoint x: 895, endPoint y: 19, distance: 894.7
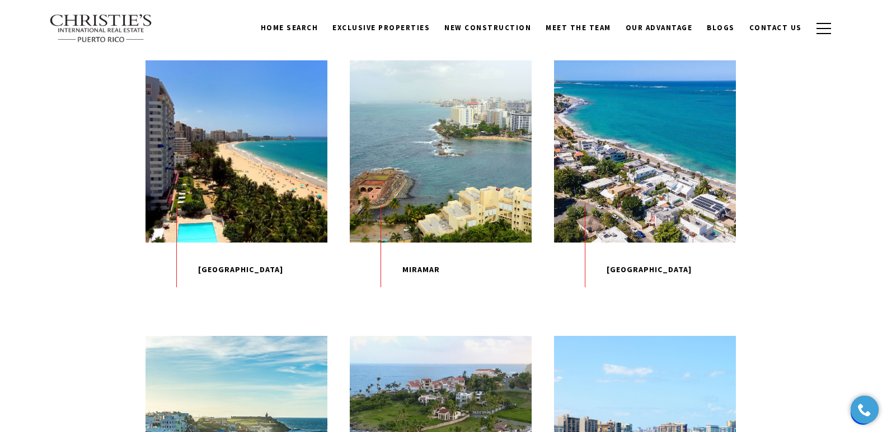
scroll to position [863, 0]
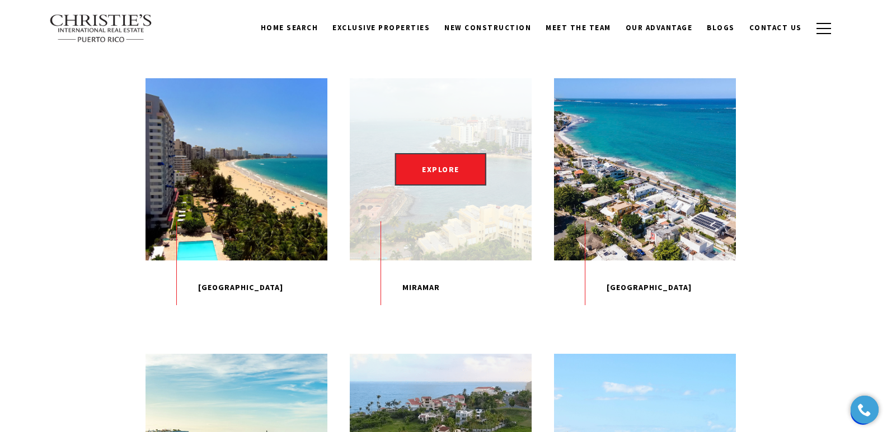
click at [431, 316] on p "Miramar" at bounding box center [441, 288] width 182 height 55
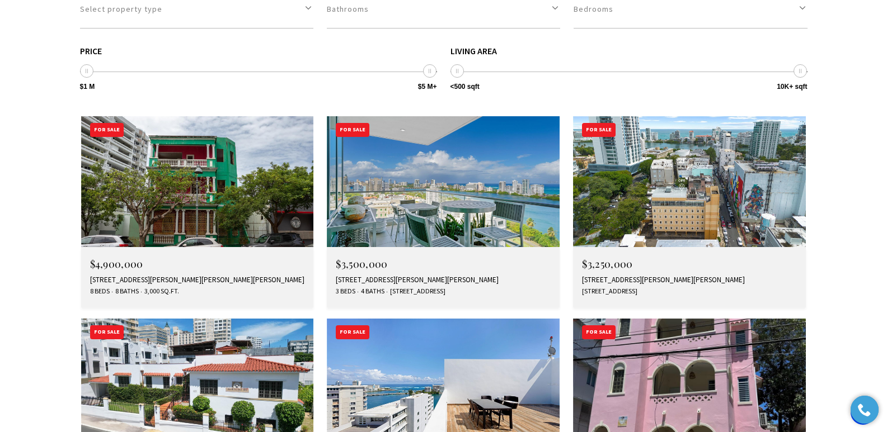
scroll to position [1527, 0]
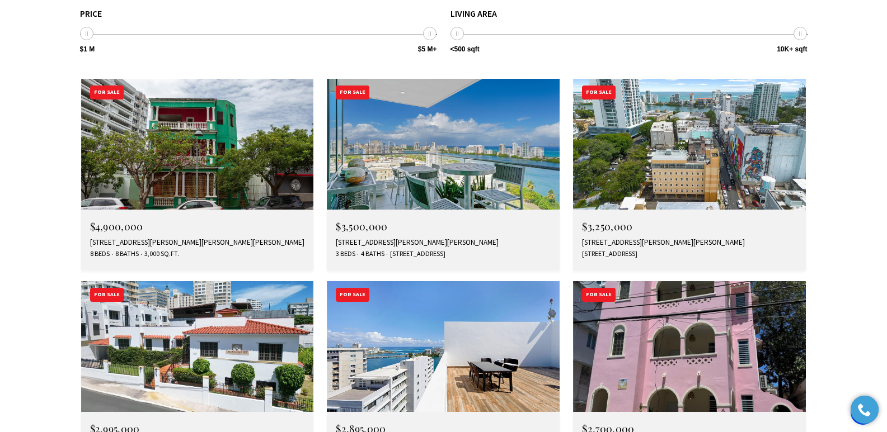
drag, startPoint x: 895, startPoint y: 41, endPoint x: 876, endPoint y: 201, distance: 160.5
click at [380, 238] on div "555 MONSERRATE ST #1404, SAN JUAN, PR 00907" at bounding box center [443, 242] width 215 height 9
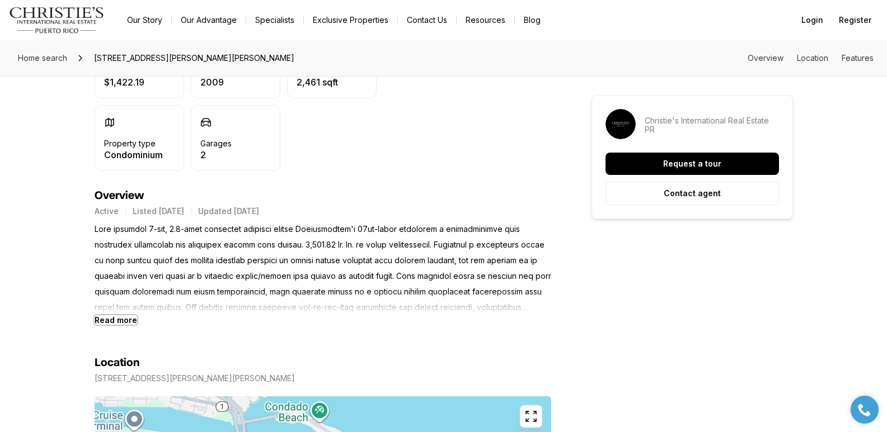
click at [120, 319] on b "Read more" at bounding box center [116, 321] width 43 height 10
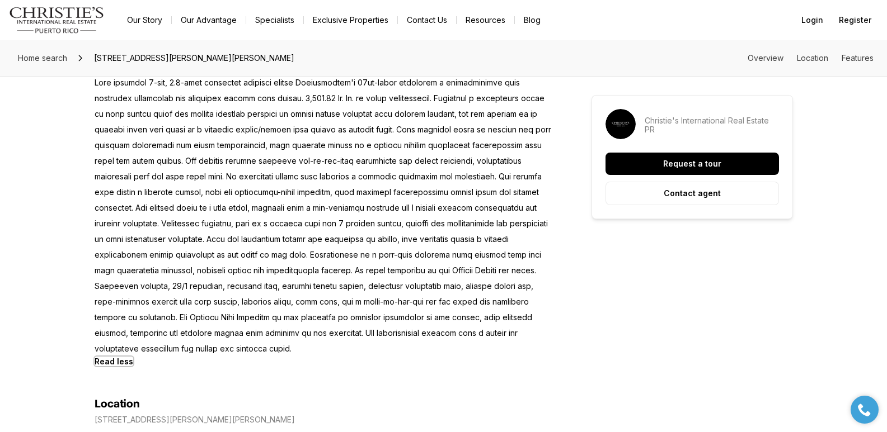
scroll to position [147, 0]
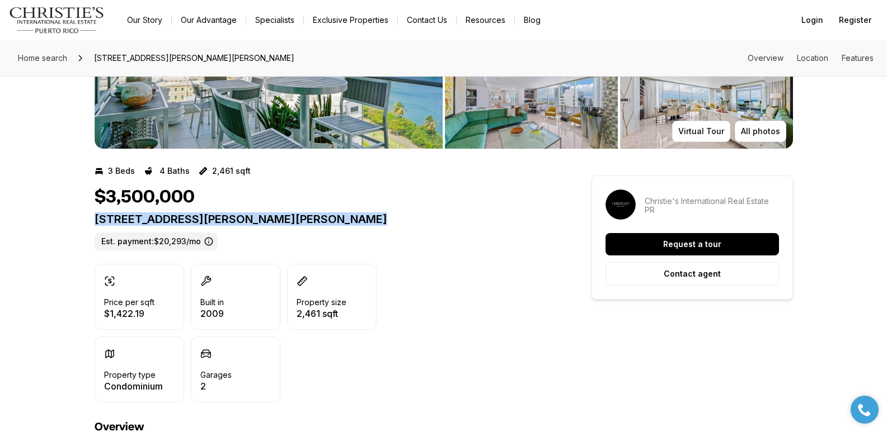
drag, startPoint x: 96, startPoint y: 218, endPoint x: 374, endPoint y: 213, distance: 278.6
click at [374, 213] on p "[STREET_ADDRESS][PERSON_NAME][PERSON_NAME]" at bounding box center [323, 219] width 456 height 13
copy p "[STREET_ADDRESS][PERSON_NAME][PERSON_NAME]"
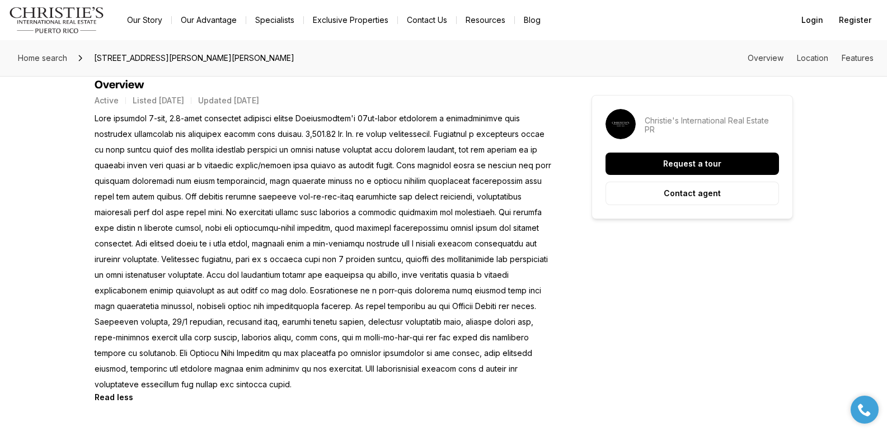
scroll to position [473, 0]
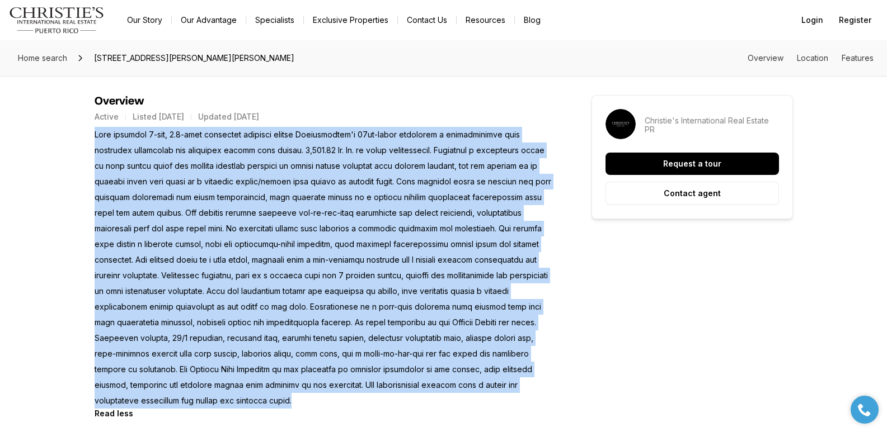
drag, startPoint x: 96, startPoint y: 136, endPoint x: 197, endPoint y: 395, distance: 278.1
click at [197, 395] on p at bounding box center [323, 268] width 456 height 282
copy p "This striking 3-bed, 3.5-bath residence situated within Cosmopolitan's 14th-flo…"
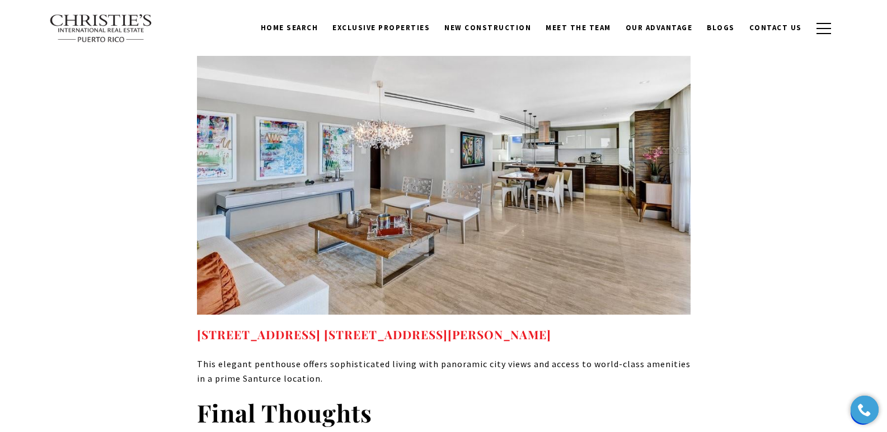
scroll to position [7483, 0]
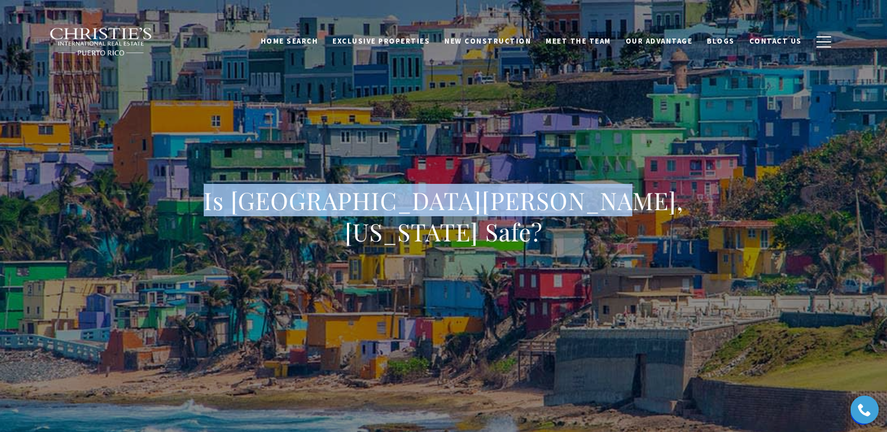
drag, startPoint x: 263, startPoint y: 215, endPoint x: 622, endPoint y: 213, distance: 359.2
click at [622, 213] on div "Is [GEOGRAPHIC_DATA][PERSON_NAME], [US_STATE] Safe?" at bounding box center [443, 224] width 783 height 336
copy h1 "Is [GEOGRAPHIC_DATA][PERSON_NAME], [US_STATE] Safe?"
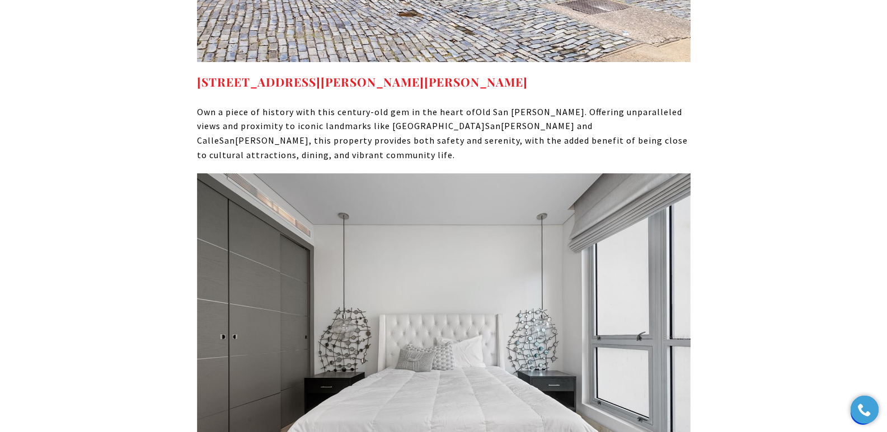
scroll to position [9635, 0]
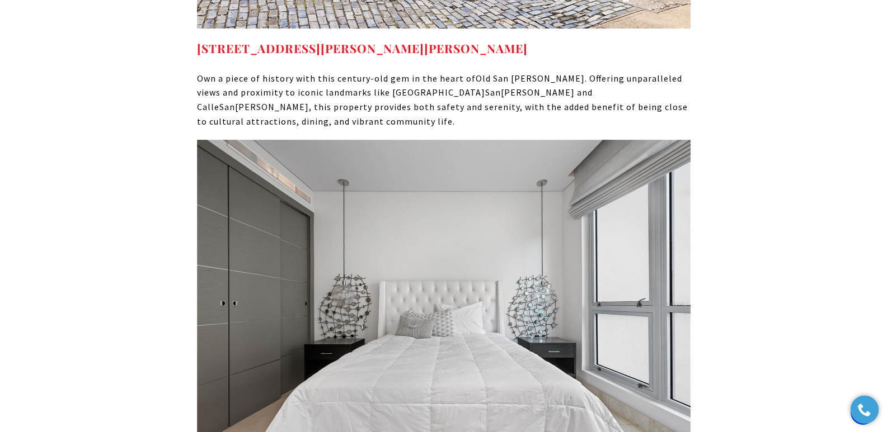
drag, startPoint x: 549, startPoint y: 154, endPoint x: 197, endPoint y: 151, distance: 351.3
copy strong "7 MANUEL RODRIGUEZ SERRA #7, SAN JUAN, PR 00907"
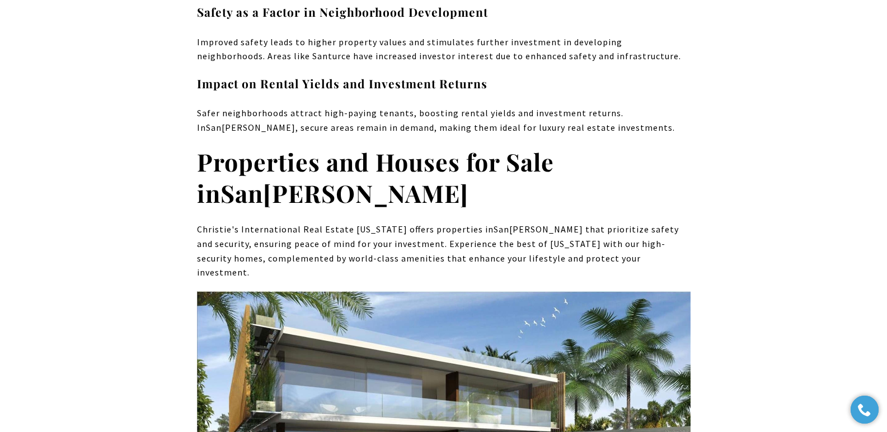
scroll to position [8359, 0]
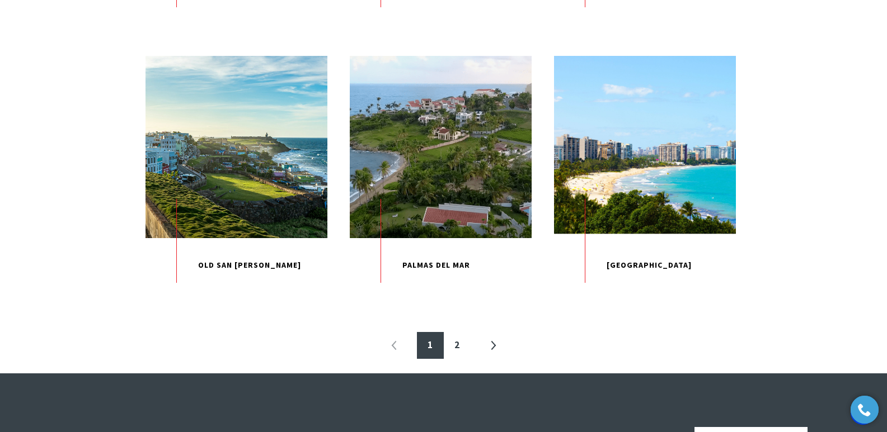
scroll to position [1168, 0]
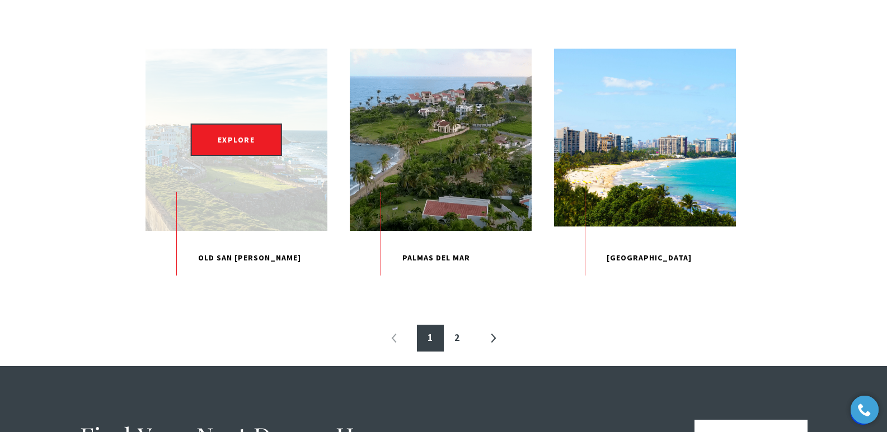
click at [205, 286] on p "Old San Juan" at bounding box center [236, 258] width 182 height 55
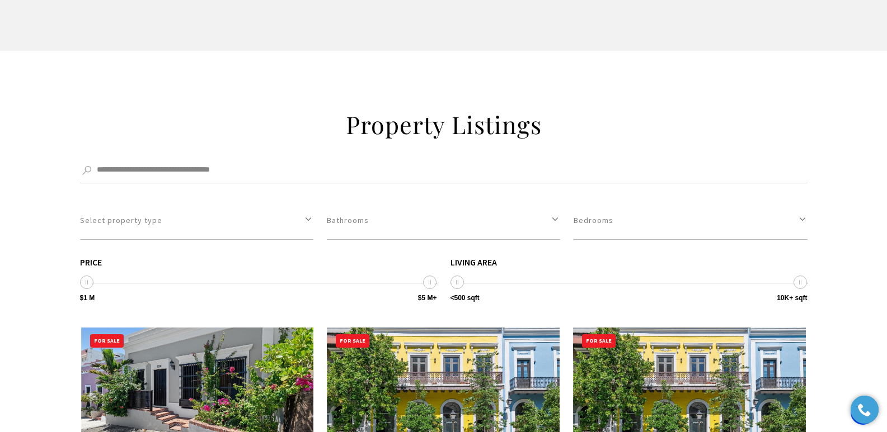
scroll to position [3194, 0]
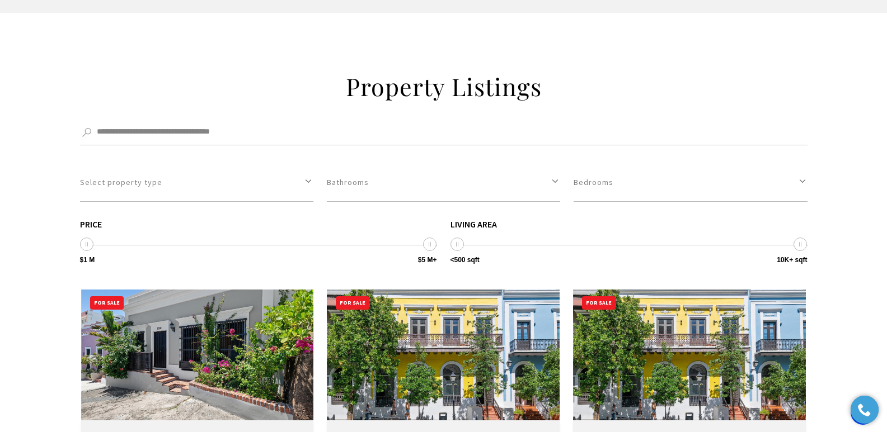
drag, startPoint x: 889, startPoint y: 34, endPoint x: 895, endPoint y: 267, distance: 233.3
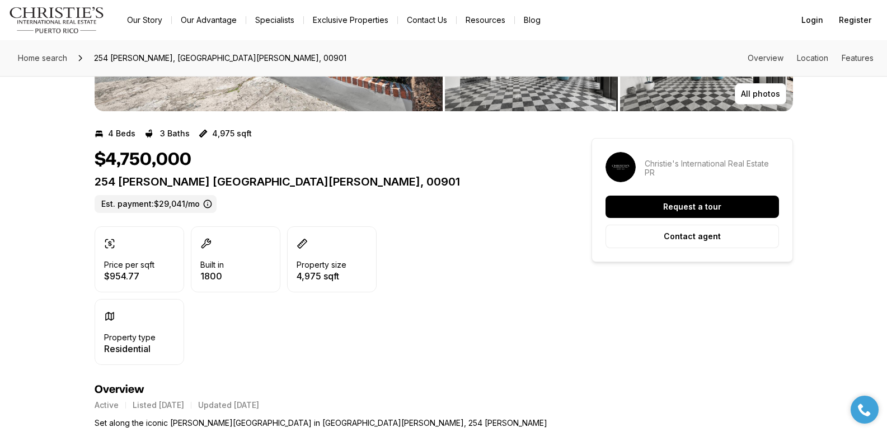
scroll to position [200, 0]
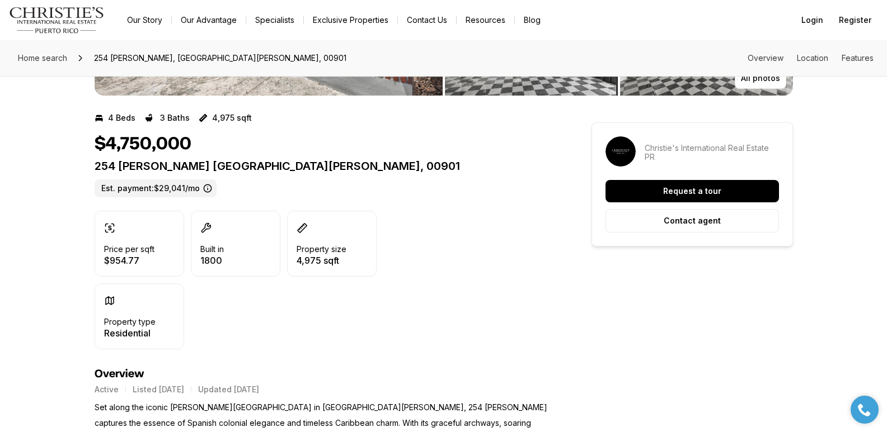
click at [95, 168] on p "254 [PERSON_NAME] [GEOGRAPHIC_DATA][PERSON_NAME], 00901" at bounding box center [323, 165] width 456 height 13
drag, startPoint x: 95, startPoint y: 166, endPoint x: 328, endPoint y: 162, distance: 233.3
click at [328, 162] on p "254 [PERSON_NAME] [GEOGRAPHIC_DATA][PERSON_NAME], 00901" at bounding box center [323, 165] width 456 height 13
copy p "254 [PERSON_NAME] [GEOGRAPHIC_DATA][PERSON_NAME], 00901"
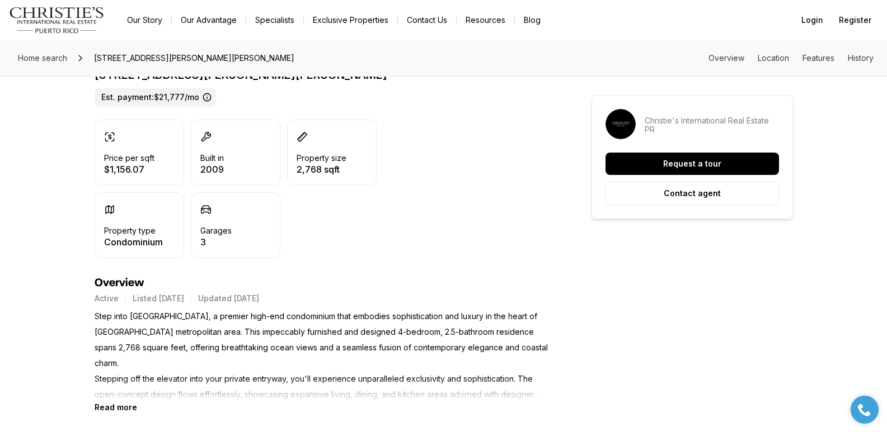
scroll to position [178, 0]
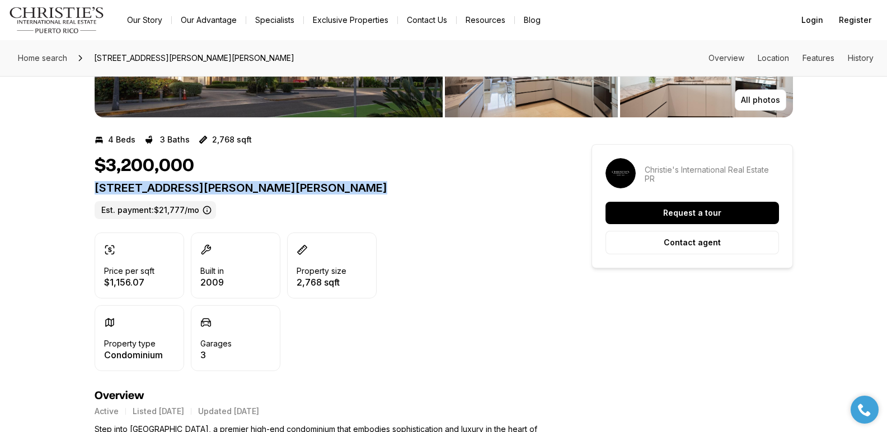
drag, startPoint x: 92, startPoint y: 185, endPoint x: 402, endPoint y: 186, distance: 309.9
copy p "[STREET_ADDRESS][PERSON_NAME][PERSON_NAME]"
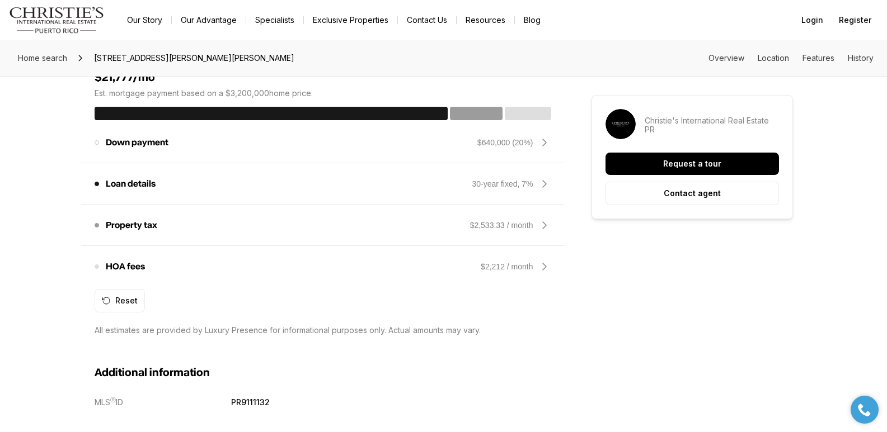
scroll to position [557, 0]
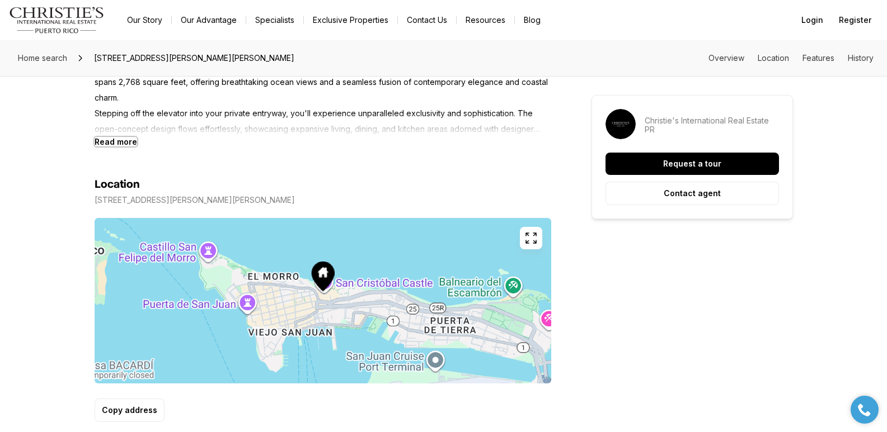
click at [131, 145] on b "Read more" at bounding box center [116, 142] width 43 height 10
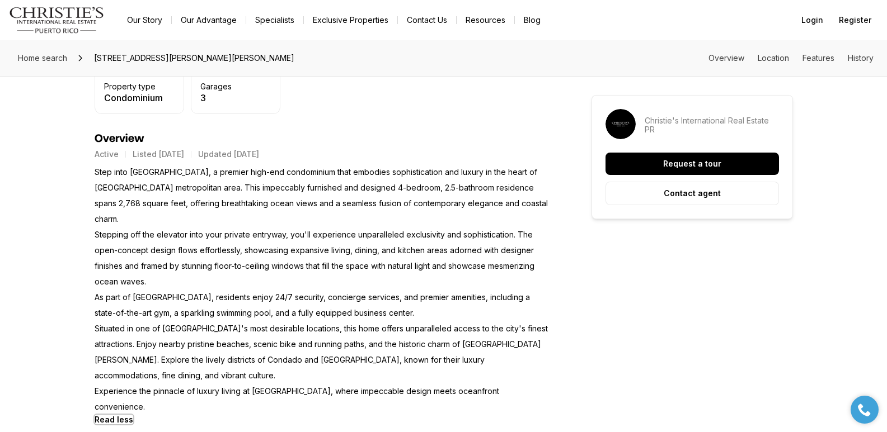
scroll to position [426, 0]
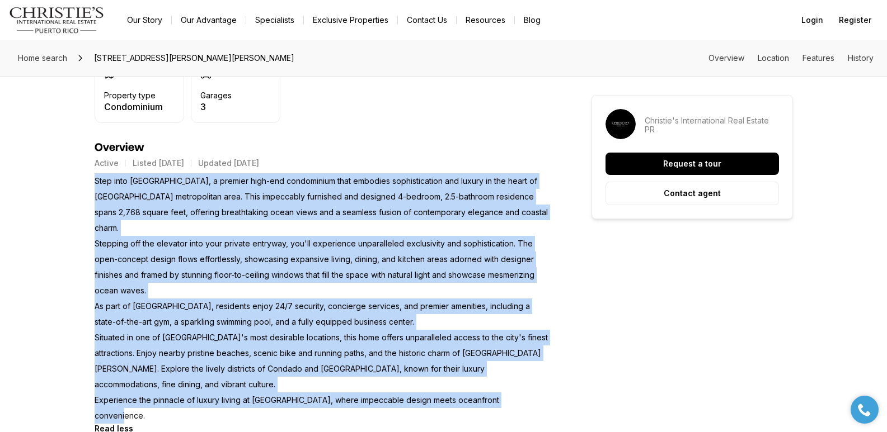
drag, startPoint x: 94, startPoint y: 181, endPoint x: 542, endPoint y: 373, distance: 486.9
click at [542, 373] on p "Step into [GEOGRAPHIC_DATA], a premier high-end condominium that embodies sophi…" at bounding box center [323, 298] width 456 height 251
copy p "Step into [GEOGRAPHIC_DATA], a premier high-end condominium that embodies sophi…"
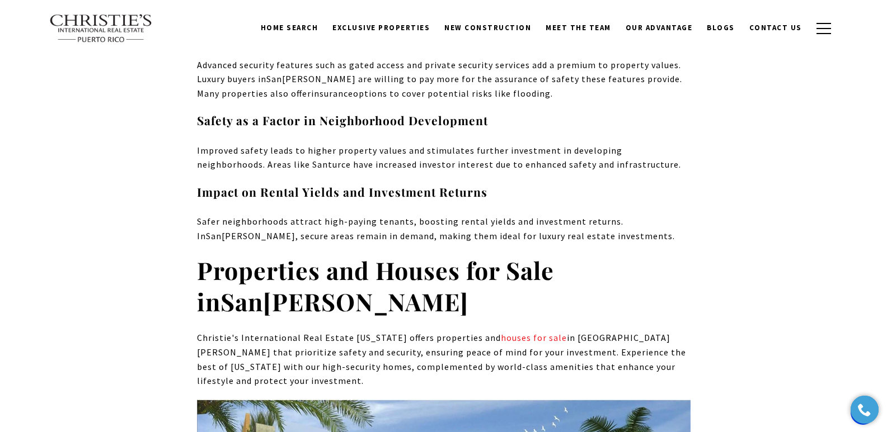
scroll to position [7860, 0]
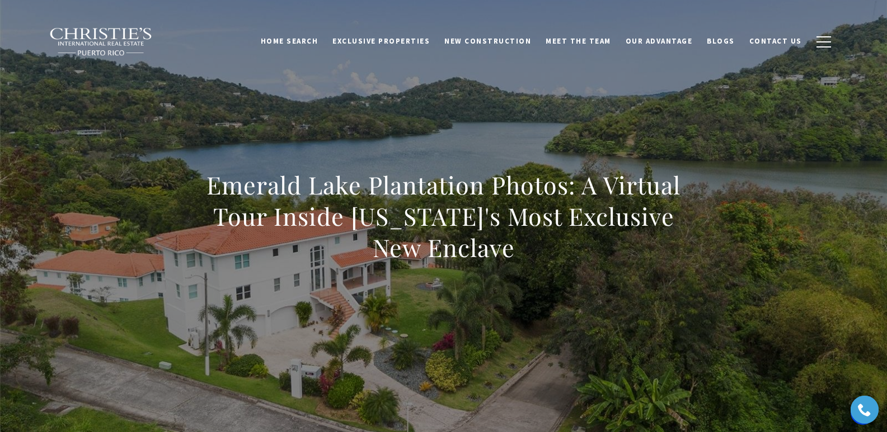
drag, startPoint x: 205, startPoint y: 191, endPoint x: 567, endPoint y: 267, distance: 370.4
click at [568, 267] on div "Emerald Lake Plantation Photos: A Virtual Tour Inside Puerto Rico's Most Exclus…" at bounding box center [443, 224] width 493 height 109
copy h1 "Emerald Lake Plantation Photos: A Virtual Tour Inside Puerto Rico's Most Exclus…"
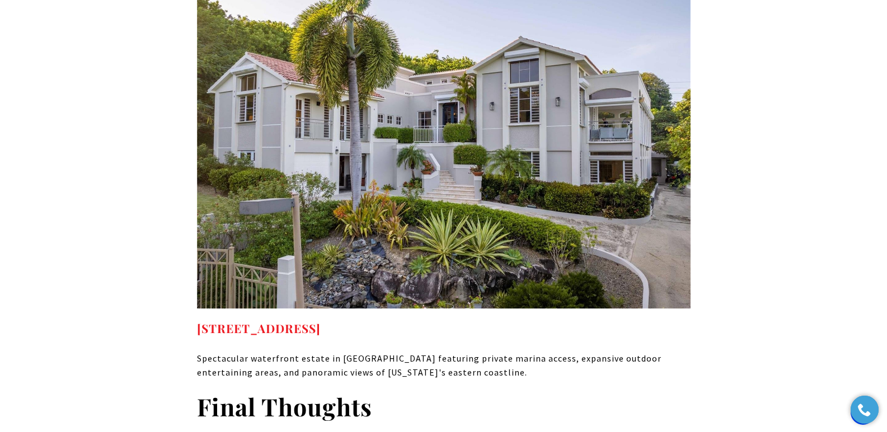
scroll to position [6470, 0]
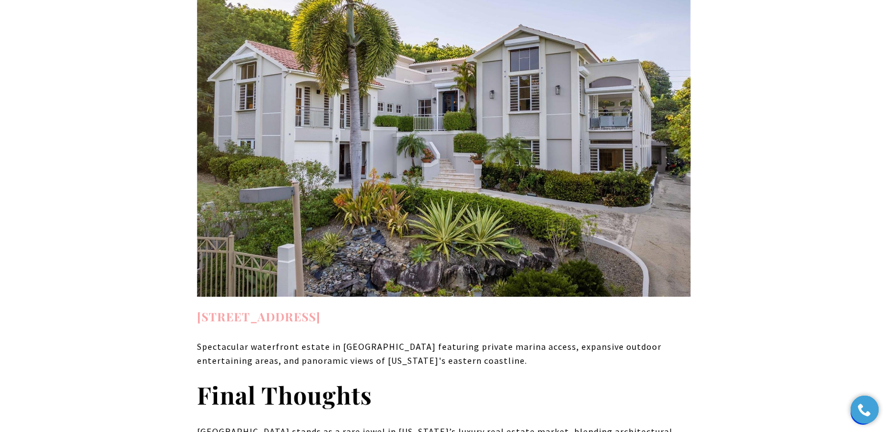
drag, startPoint x: 473, startPoint y: 242, endPoint x: 196, endPoint y: 239, distance: 276.4
click at [197, 308] on h4 "23 Harbour Lights Dr, Humacao, PR, 00791" at bounding box center [443, 317] width 493 height 18
copy strong "23 Harbour Lights Dr, Humacao, PR, 00791"
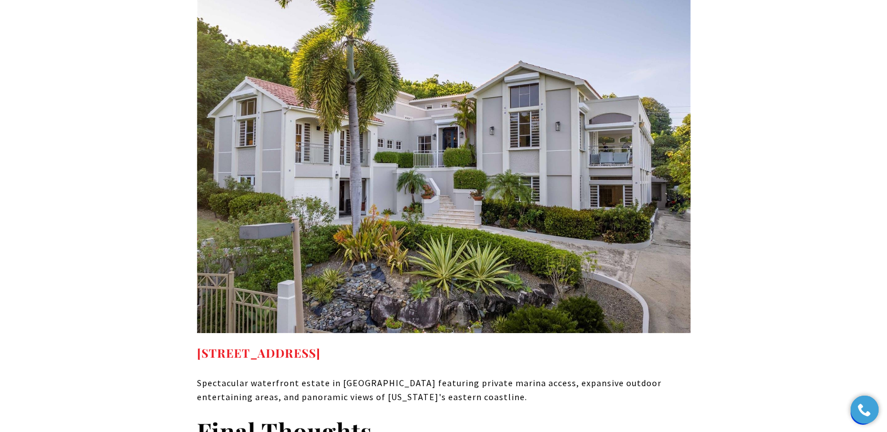
scroll to position [6446, 0]
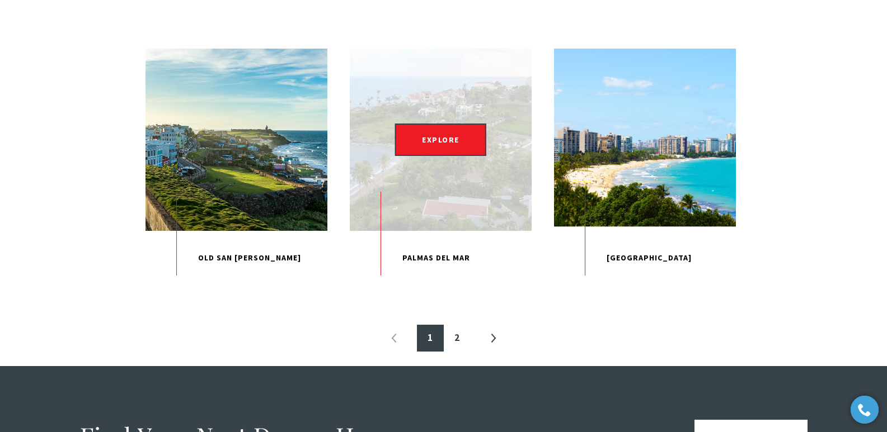
click at [429, 286] on p "Palmas Del Mar" at bounding box center [441, 258] width 182 height 55
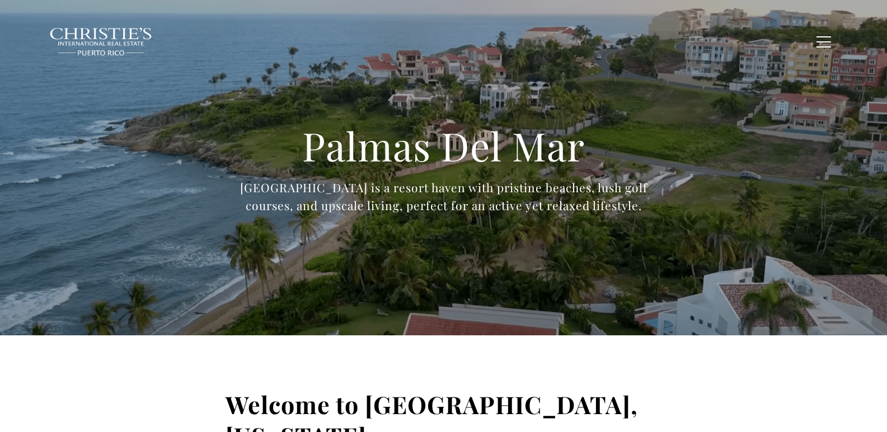
type input "**********"
type input "*********"
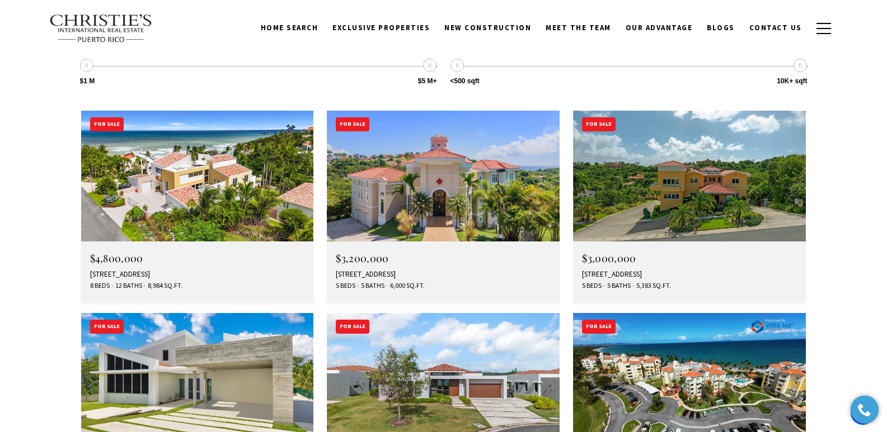
scroll to position [3188, 0]
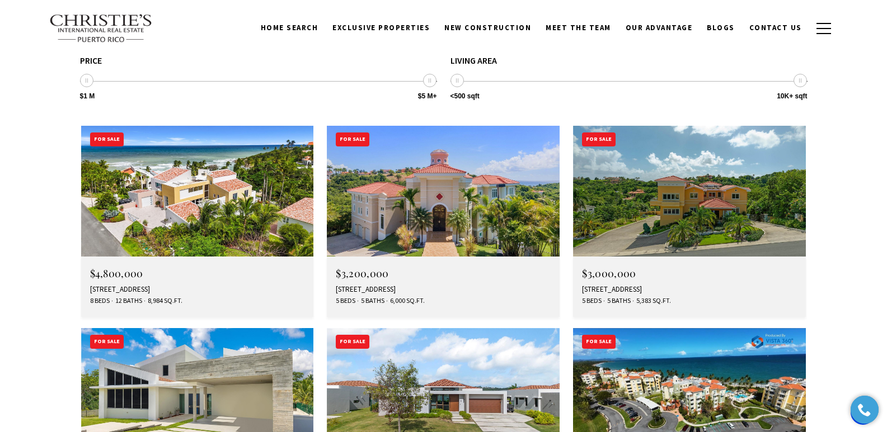
drag, startPoint x: 891, startPoint y: 30, endPoint x: 895, endPoint y: 265, distance: 234.4
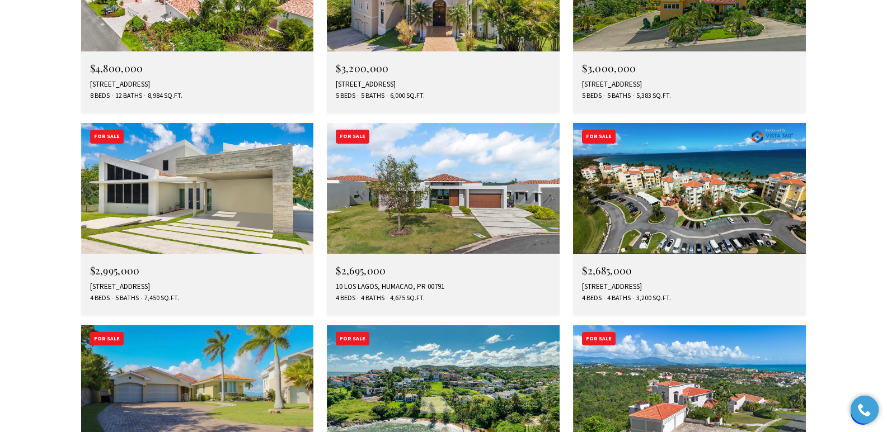
scroll to position [3447, 0]
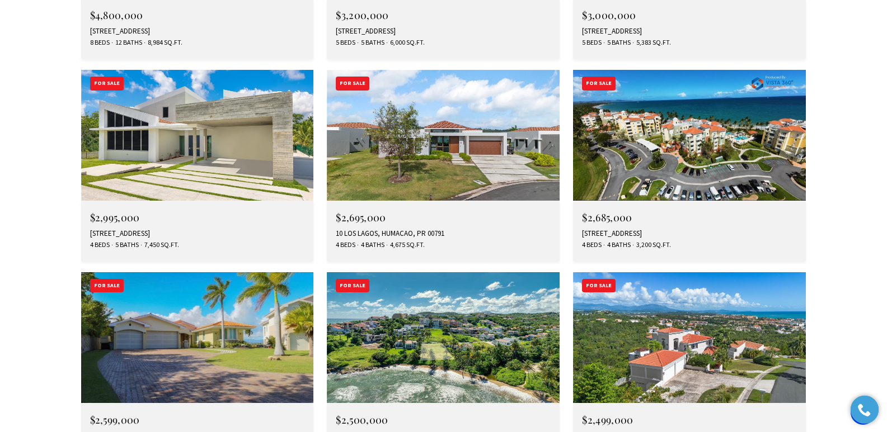
click at [425, 432] on div "16 SURFSIDE, HUMACAO, PR 00791" at bounding box center [443, 436] width 215 height 9
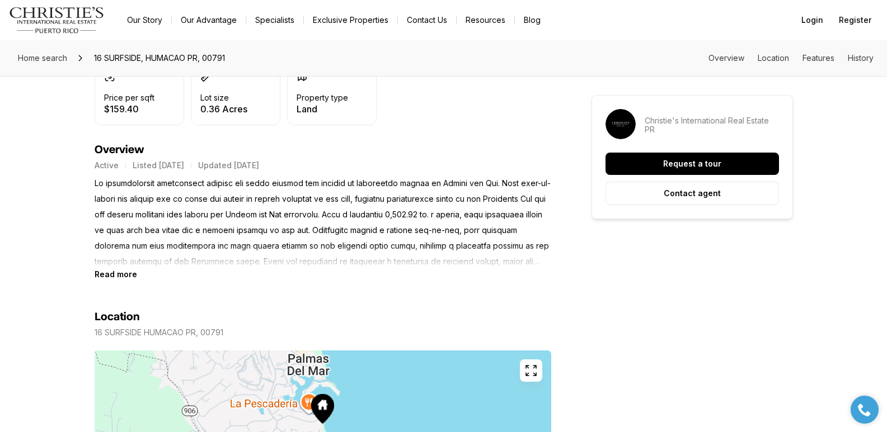
scroll to position [336, 0]
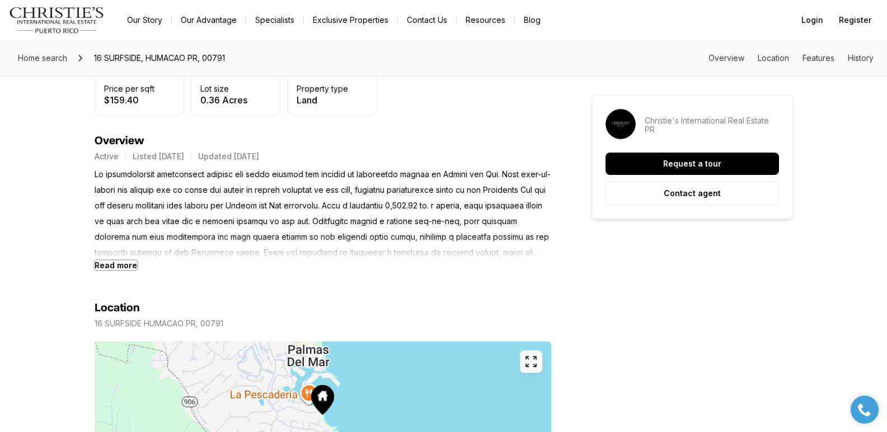
click at [118, 266] on b "Read more" at bounding box center [116, 266] width 43 height 10
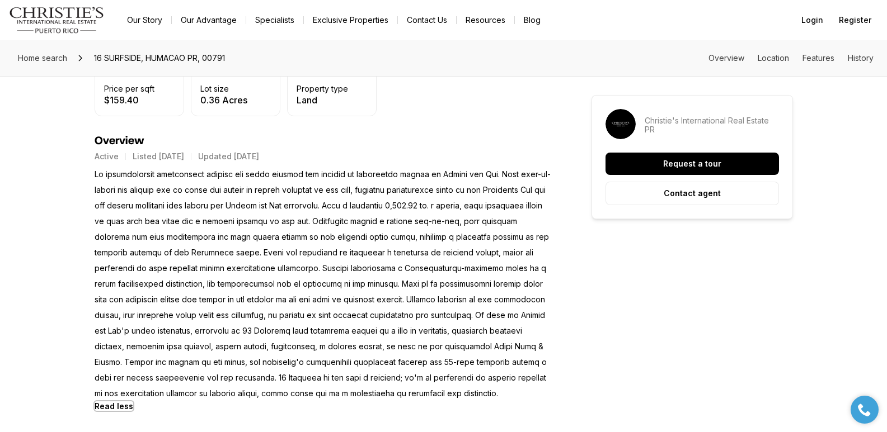
scroll to position [0, 0]
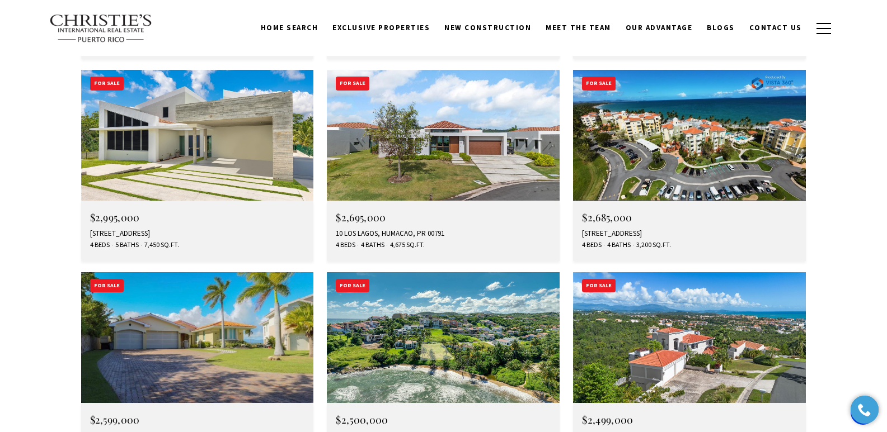
scroll to position [3068, 0]
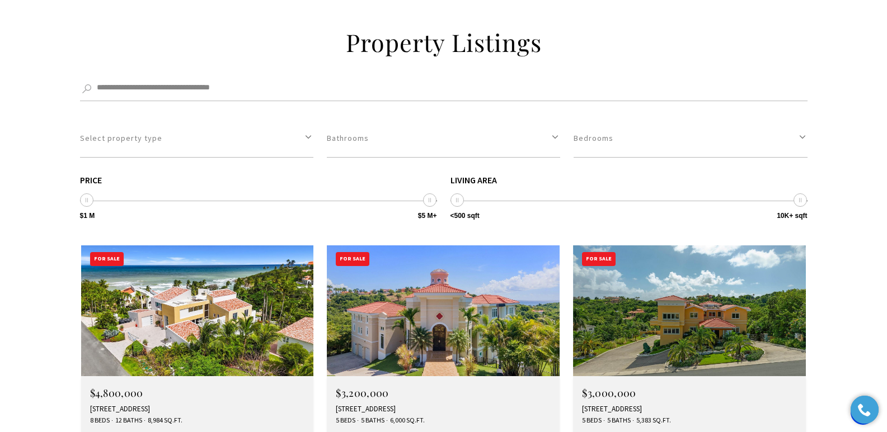
click at [390, 405] on div "44 COCOLOBA ST #44, HUMACAO, PR 00791" at bounding box center [443, 409] width 215 height 9
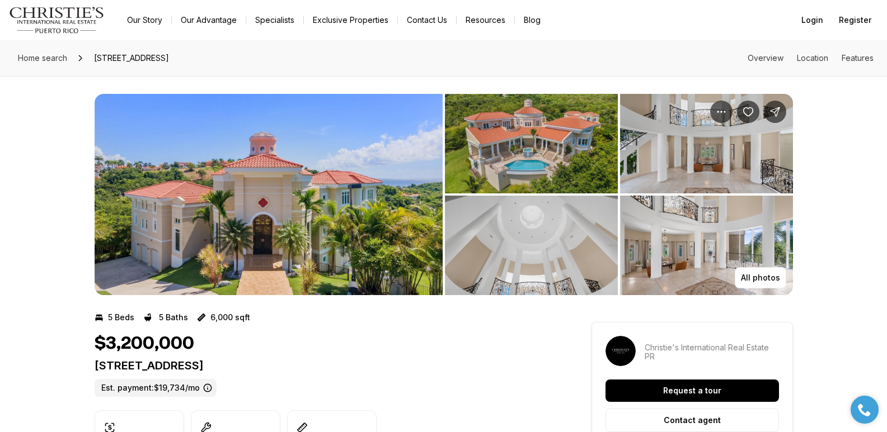
drag, startPoint x: 0, startPoint y: 0, endPoint x: 336, endPoint y: 367, distance: 497.7
click at [337, 368] on p "44 COCOLOBA ST #44 HUMACAO PR, 00791" at bounding box center [323, 365] width 456 height 13
copy p "44 COCOLOBA ST #44 HUMACAO PR, 00791"
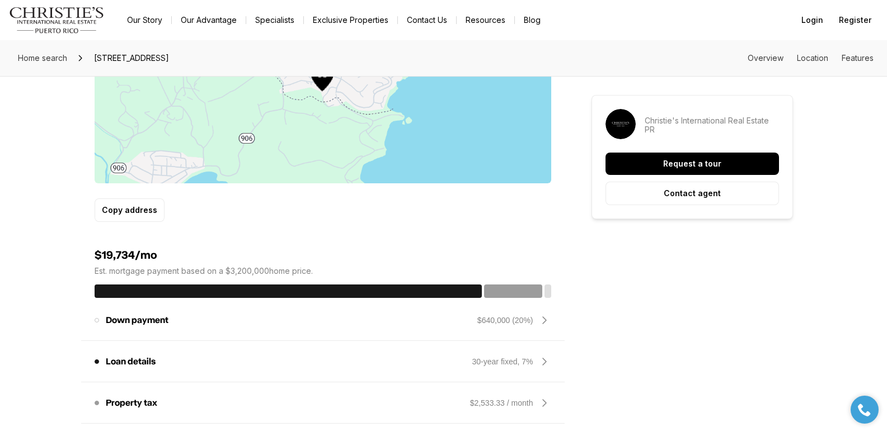
scroll to position [378, 0]
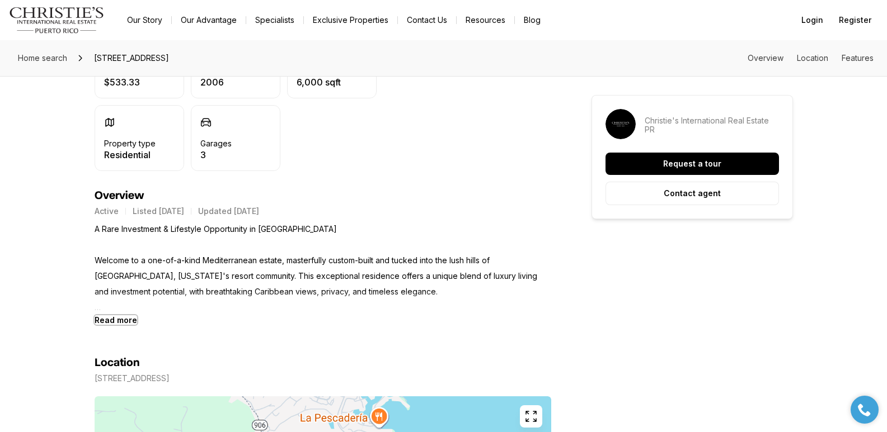
click at [111, 320] on b "Read more" at bounding box center [116, 321] width 43 height 10
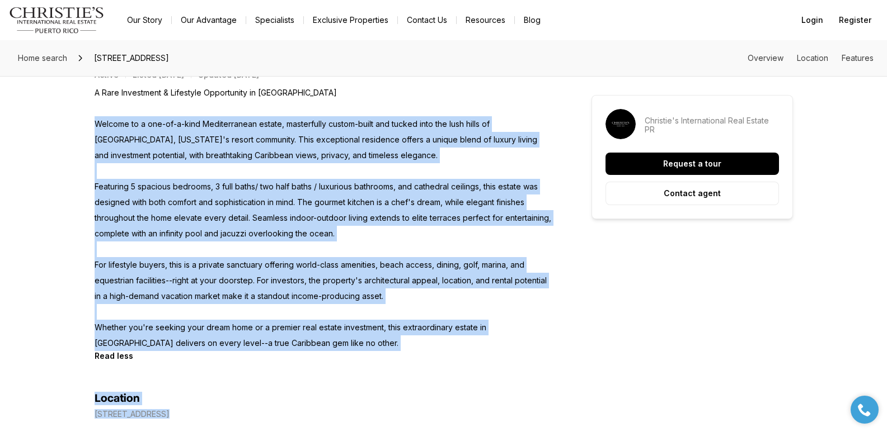
scroll to position [550, 0]
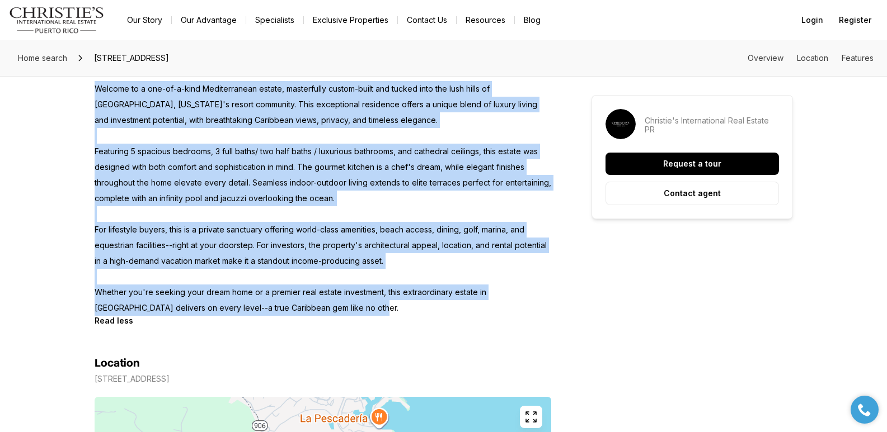
drag, startPoint x: 96, startPoint y: 260, endPoint x: 322, endPoint y: 308, distance: 231.2
click at [322, 308] on p "A Rare Investment & Lifestyle Opportunity in Palmas del Mar Welcome to a one-of…" at bounding box center [323, 183] width 456 height 266
copy p "Welcome to a one-of-a-kind Mediterranean estate, masterfully custom-built and t…"
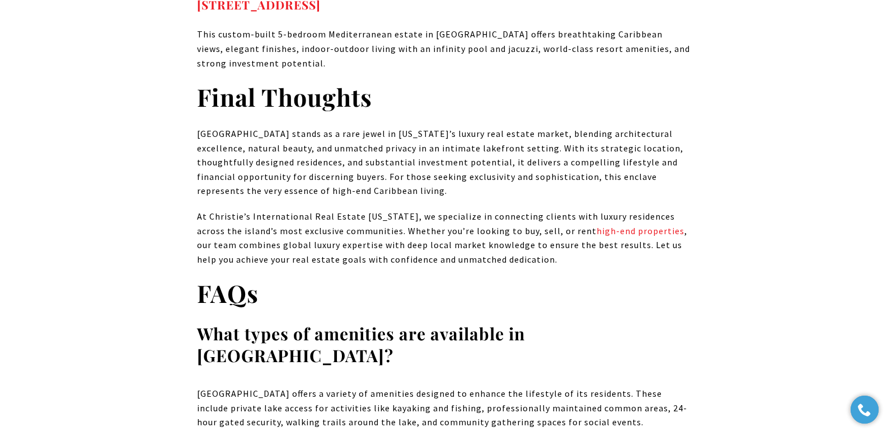
scroll to position [6438, 0]
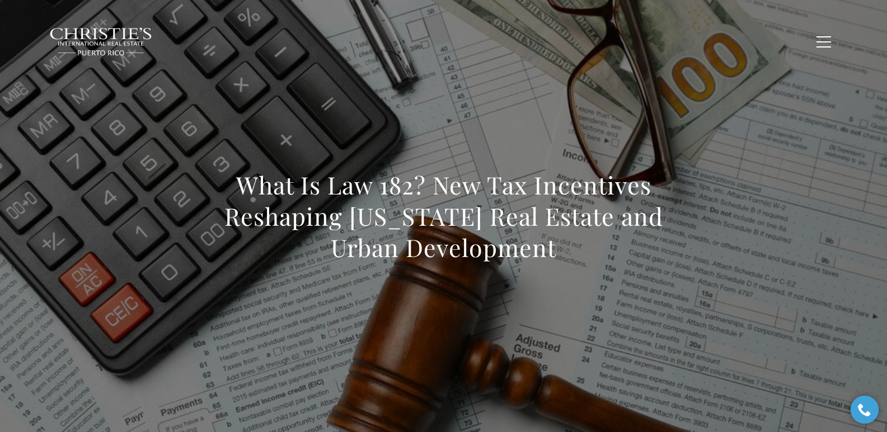
drag, startPoint x: 210, startPoint y: 180, endPoint x: 575, endPoint y: 235, distance: 368.9
click at [575, 235] on h1 "What Is Law 182? New Tax Incentives Reshaping [US_STATE] Real Estate and Urban …" at bounding box center [443, 217] width 493 height 94
copy h1 "What Is Law 182? New Tax Incentives Reshaping [US_STATE] Real Estate and Urban …"
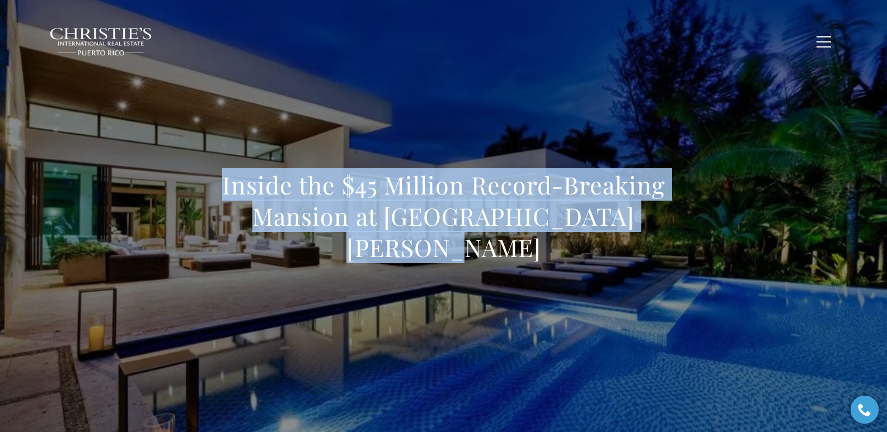
drag, startPoint x: 143, startPoint y: 203, endPoint x: 689, endPoint y: 244, distance: 548.1
click at [689, 244] on div "Inside the $45 Million Record-Breaking Mansion at Ritz Carlton Dorado Beach" at bounding box center [443, 224] width 783 height 336
copy h1 "Inside the $45 Million Record-Breaking Mansion at Ritz Carlton Dorado Beach"
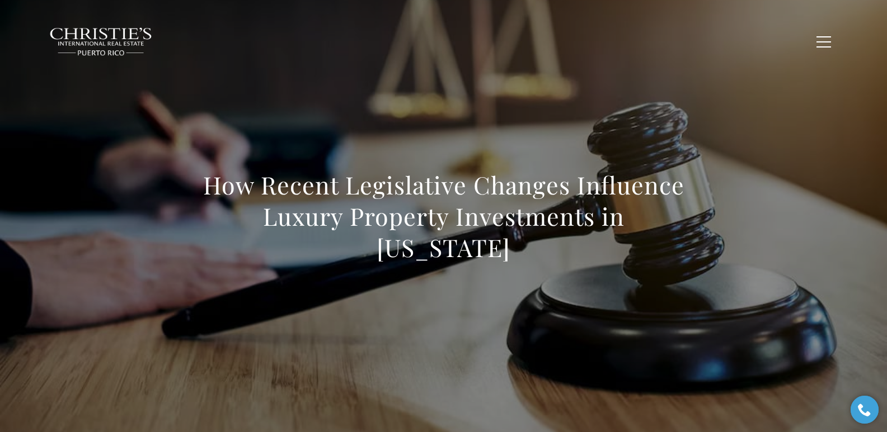
drag, startPoint x: 184, startPoint y: 180, endPoint x: 505, endPoint y: 260, distance: 330.4
click at [505, 260] on div "How Recent Legislative Changes Influence Luxury Property Investments in [US_STA…" at bounding box center [443, 224] width 783 height 336
copy h1 "How Recent Legislative Changes Influence Luxury Property Investments in [US_STA…"
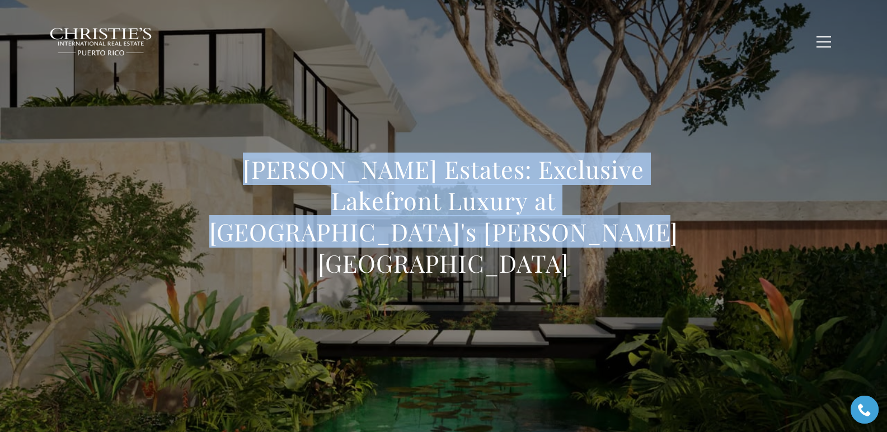
drag, startPoint x: 199, startPoint y: 175, endPoint x: 510, endPoint y: 270, distance: 325.1
click at [510, 270] on div "Livingston Estates: Exclusive Lakefront Luxury at Dorado Beach's Ritz-Carlton R…" at bounding box center [443, 224] width 493 height 140
copy h1 "Livingston Estates: Exclusive Lakefront Luxury at Dorado Beach's Ritz-Carlton R…"
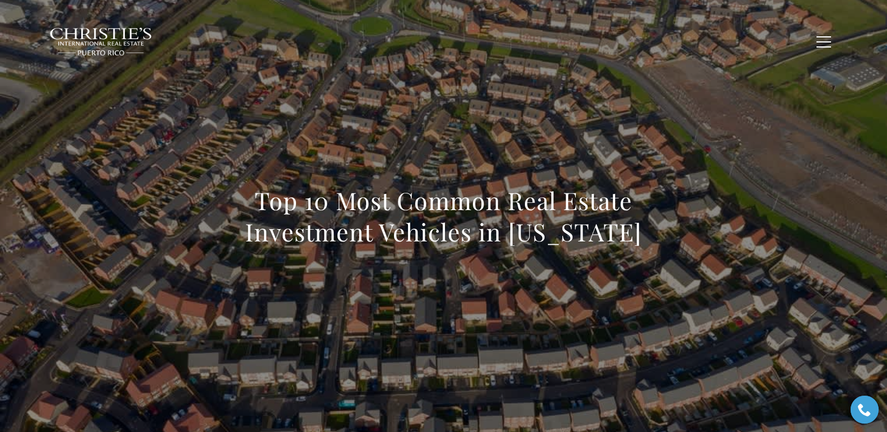
drag, startPoint x: 224, startPoint y: 200, endPoint x: 660, endPoint y: 227, distance: 436.7
click at [576, 227] on h1 "Top 10 Most Common Real Estate Investment Vehicles in Puerto Rico" at bounding box center [443, 216] width 493 height 63
copy h1 "Top 10 Most Common Real Estate Investment Vehicles in Puerto Rico"
click at [304, 150] on div "Top 10 Most Common Real Estate Investment Vehicles in Puerto Rico" at bounding box center [443, 224] width 783 height 336
click at [359, 139] on div "Top 10 Most Common Real Estate Investment Vehicles in Puerto Rico" at bounding box center [443, 224] width 783 height 336
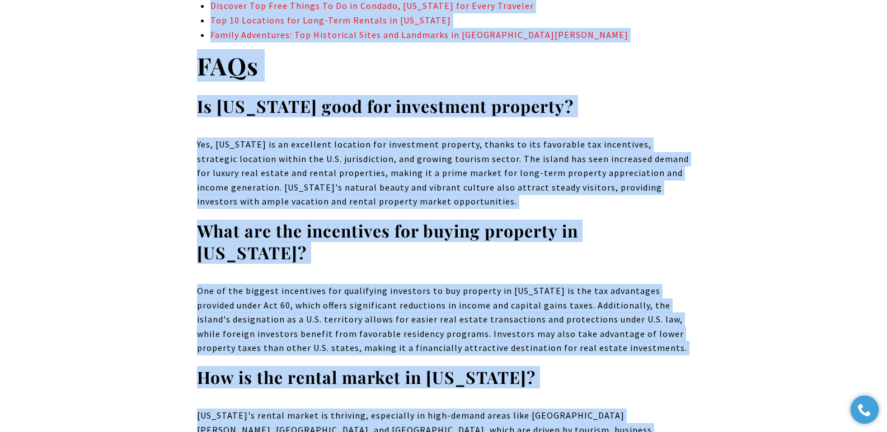
scroll to position [10686, 0]
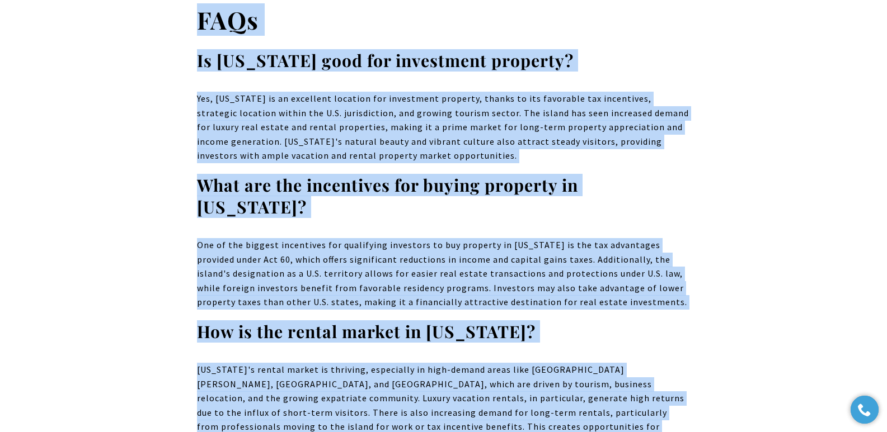
drag, startPoint x: 253, startPoint y: 195, endPoint x: 573, endPoint y: 242, distance: 322.9
copy body "Top 10 Most Common Real Estate Investment Vehicles in Puerto Rico Puerto Rico f…"
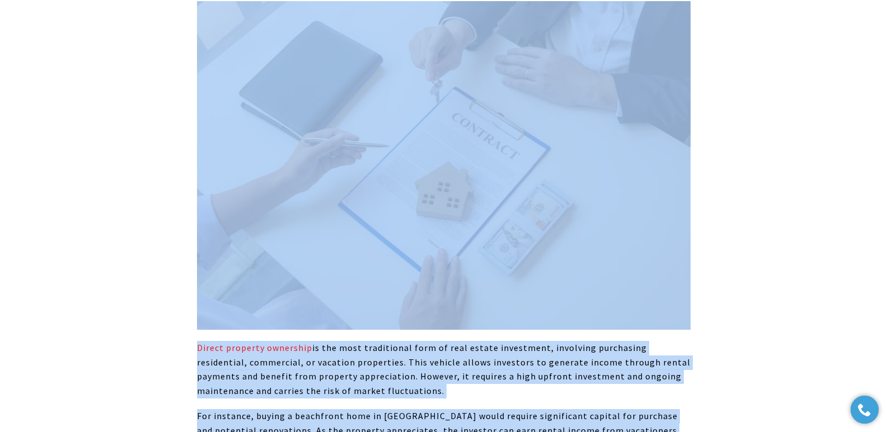
scroll to position [0, 0]
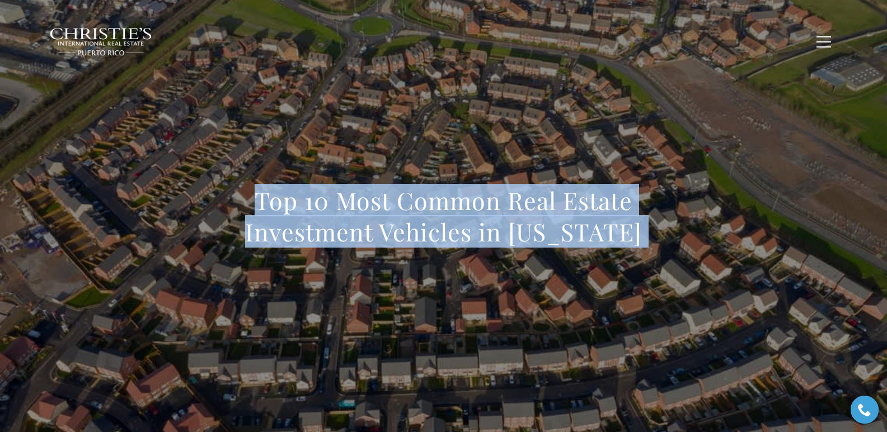
drag, startPoint x: 333, startPoint y: 286, endPoint x: 285, endPoint y: 252, distance: 58.9
click at [333, 286] on div "Top 10 Most Common Real Estate Investment Vehicles in Puerto Rico" at bounding box center [443, 224] width 783 height 336
click at [159, 227] on div "Top 10 Most Common Real Estate Investment Vehicles in Puerto Rico" at bounding box center [443, 224] width 783 height 336
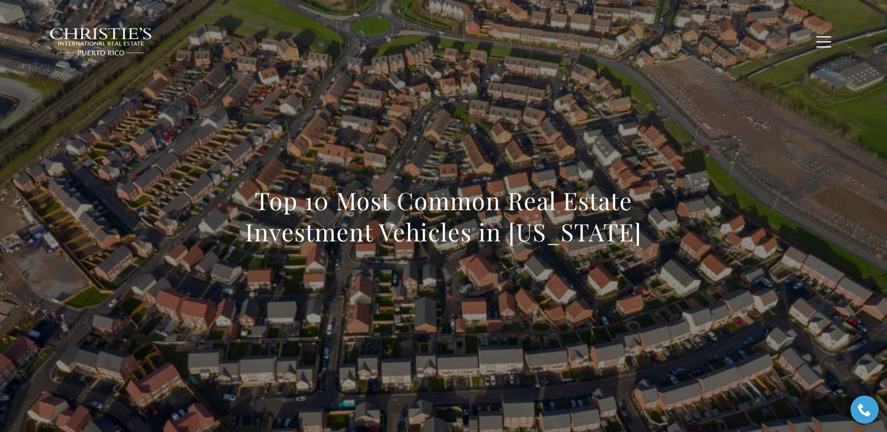
drag, startPoint x: 234, startPoint y: 192, endPoint x: 687, endPoint y: 250, distance: 456.8
click at [576, 250] on div "Top 10 Most Common Real Estate Investment Vehicles in Puerto Rico" at bounding box center [443, 223] width 493 height 77
copy h1 "Top 10 Most Common Real Estate Investment Vehicles in Puerto Rico"
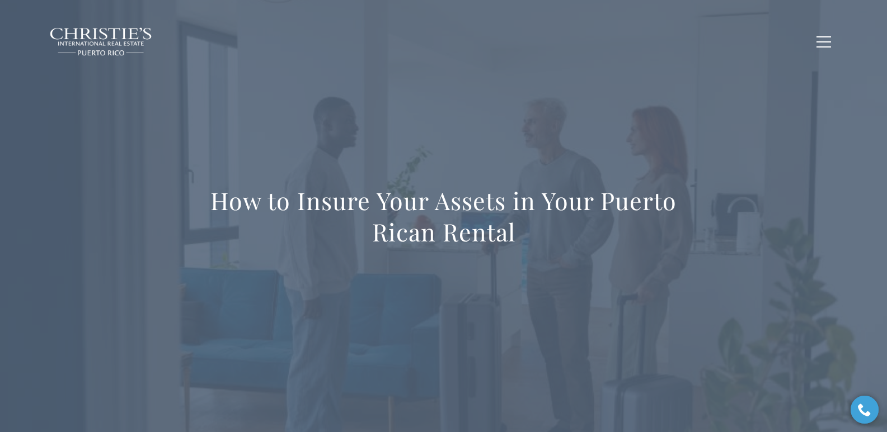
drag, startPoint x: 213, startPoint y: 204, endPoint x: 493, endPoint y: 389, distance: 335.9
click at [518, 413] on div "How to Insure Your Assets in Your Puerto Rican Rental" at bounding box center [443, 224] width 887 height 448
click at [217, 203] on h1 "How to Insure Your Assets in Your Puerto Rican Rental" at bounding box center [443, 216] width 493 height 63
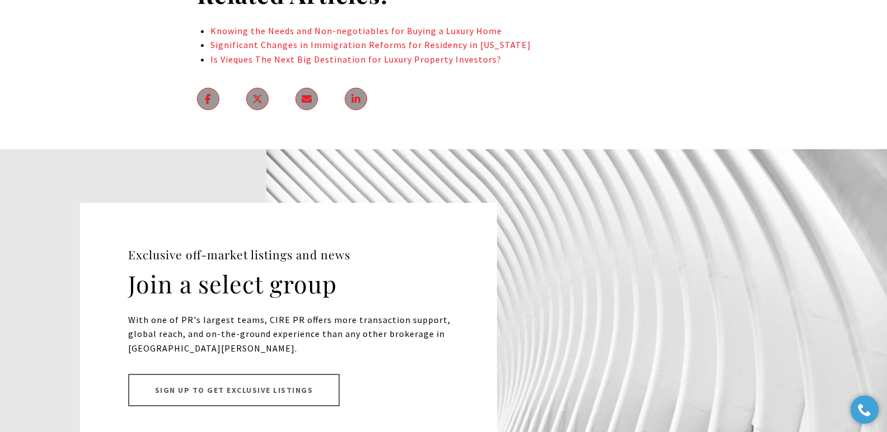
scroll to position [5937, 0]
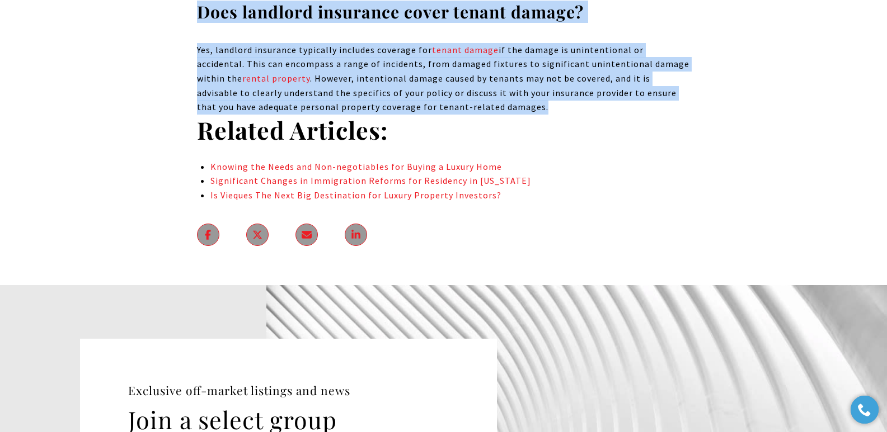
drag, startPoint x: 216, startPoint y: 203, endPoint x: 520, endPoint y: 80, distance: 327.8
copy body "How to Insure Your Assets in Your Puerto Rican Rental When venturing into luxur…"
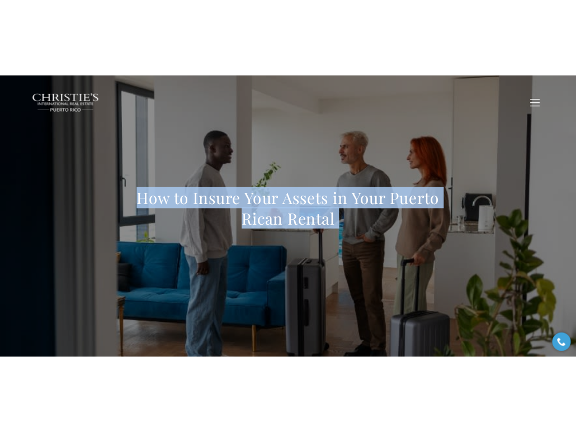
scroll to position [0, 0]
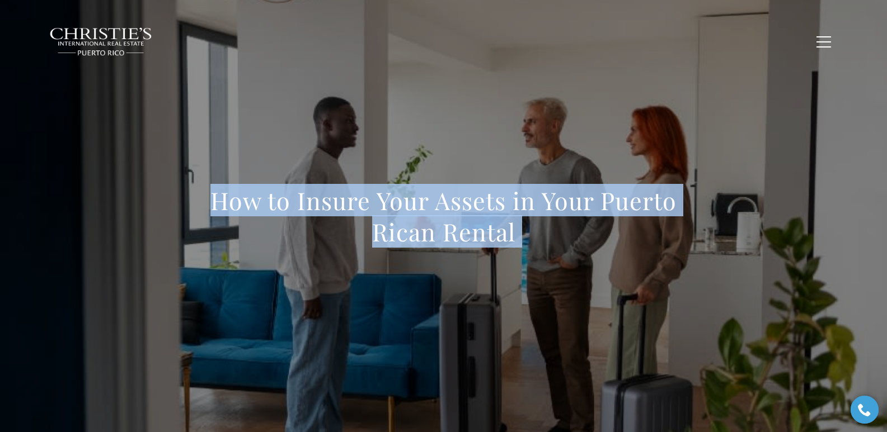
click at [303, 236] on h1 "How to Insure Your Assets in Your Puerto Rican Rental" at bounding box center [443, 216] width 493 height 63
drag, startPoint x: 209, startPoint y: 207, endPoint x: 547, endPoint y: 229, distance: 339.2
click at [547, 229] on h1 "How to Insure Your Assets in Your Puerto Rican Rental" at bounding box center [443, 216] width 493 height 63
copy h1 "How to Insure Your Assets in Your Puerto Rican Rental"
drag, startPoint x: 199, startPoint y: 199, endPoint x: 528, endPoint y: 241, distance: 331.5
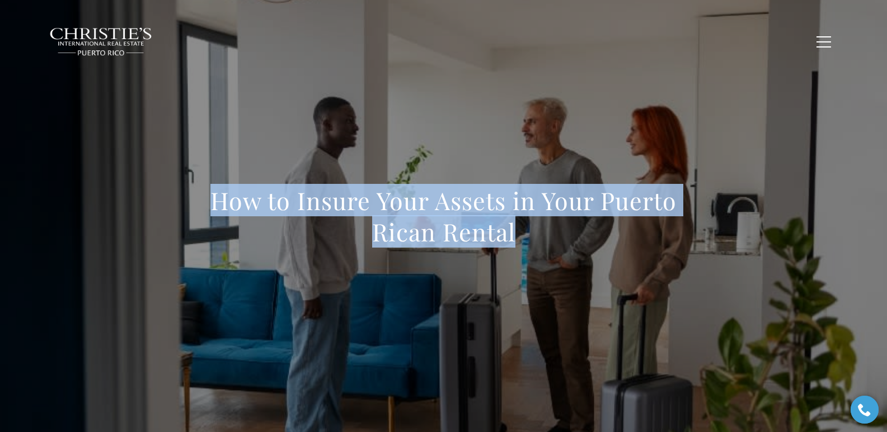
click at [528, 241] on h1 "How to Insure Your Assets in Your Puerto Rican Rental" at bounding box center [443, 216] width 493 height 63
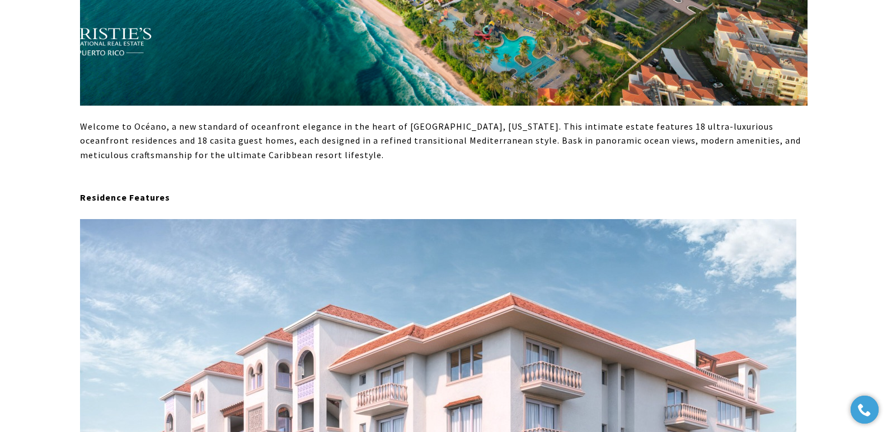
scroll to position [1135, 0]
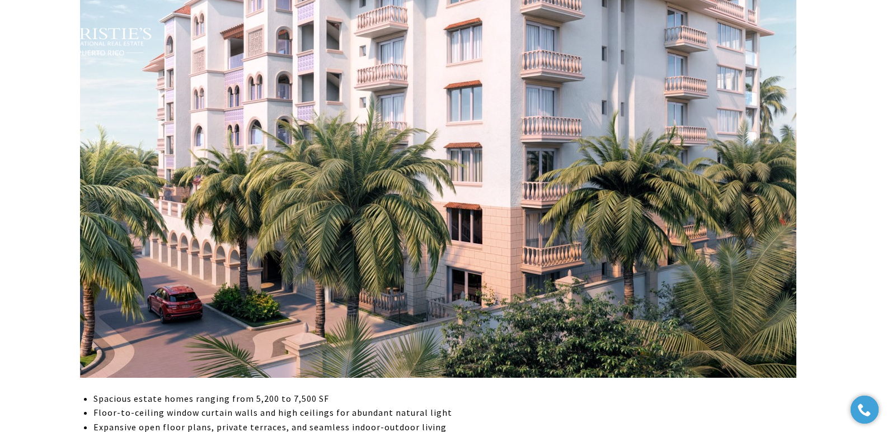
type input "**********"
type input "*********"
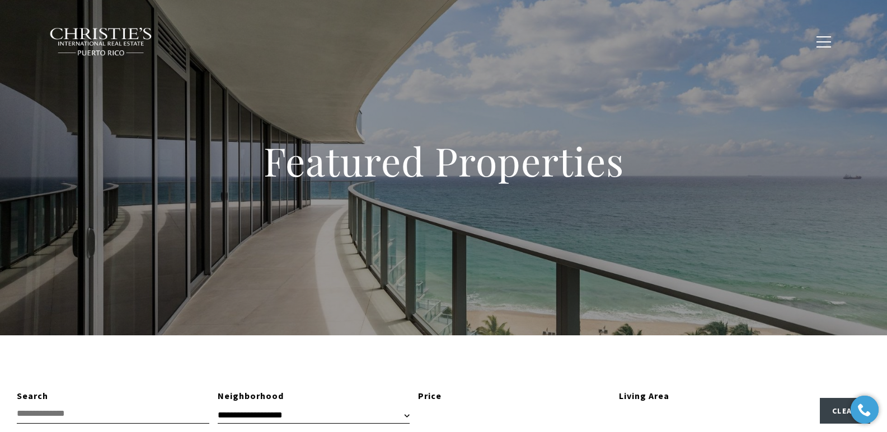
type input "**********"
type input "*********"
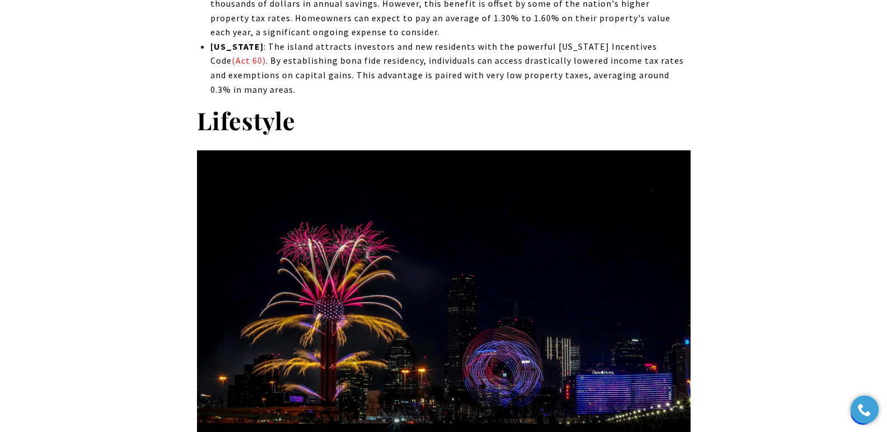
scroll to position [2649, 0]
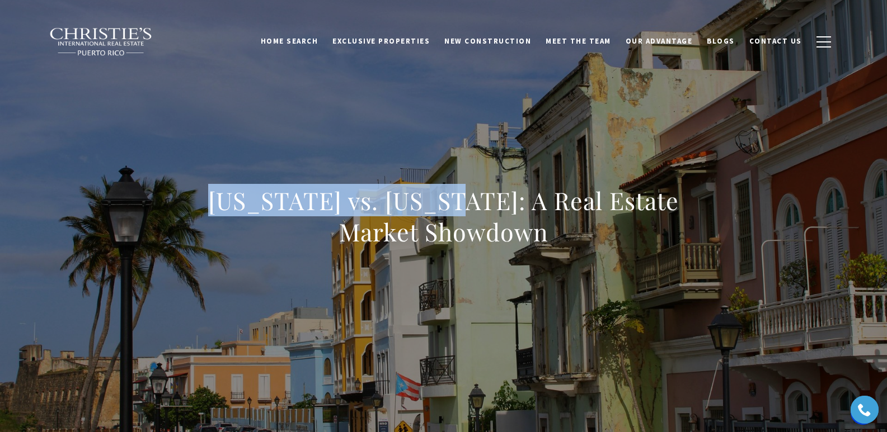
drag, startPoint x: 206, startPoint y: 204, endPoint x: 435, endPoint y: 201, distance: 229.4
click at [435, 201] on h1 "Puerto Rico vs. Texas: A Real Estate Market Showdown" at bounding box center [443, 216] width 493 height 63
copy h1 "Puerto Rico vs. Texas"
